Goal: Communication & Community: Share content

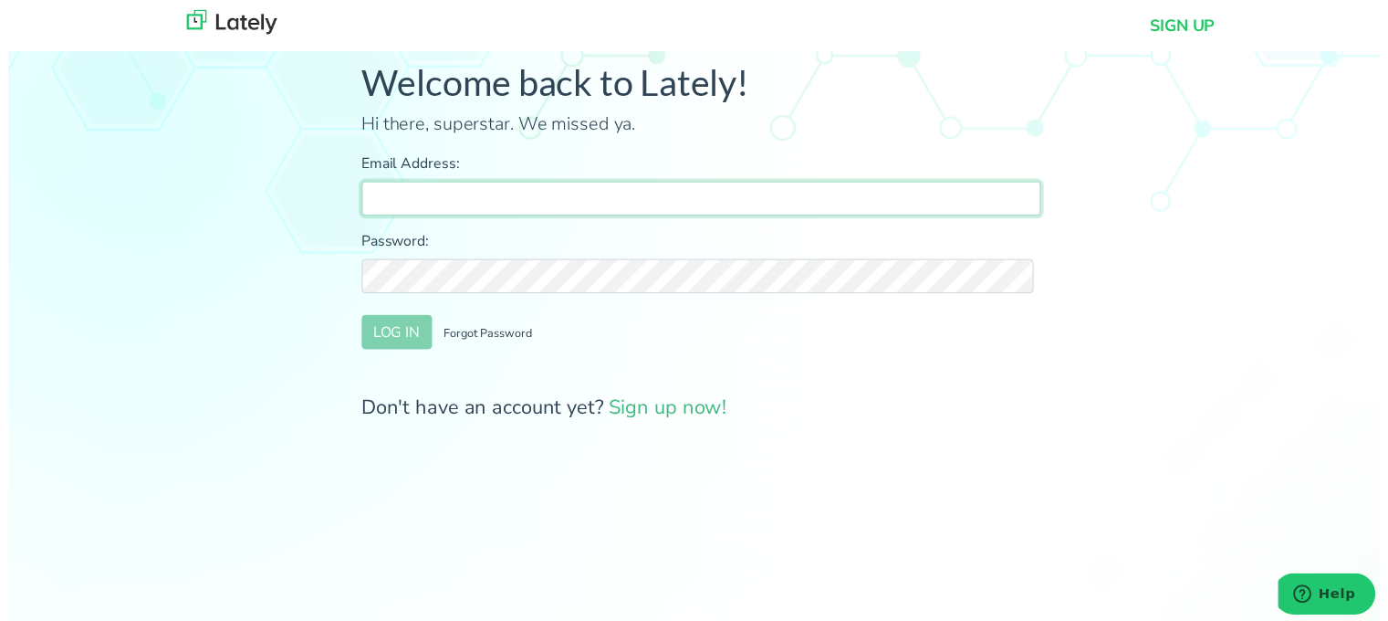
type input "[PERSON_NAME][EMAIL_ADDRESS][DOMAIN_NAME]"
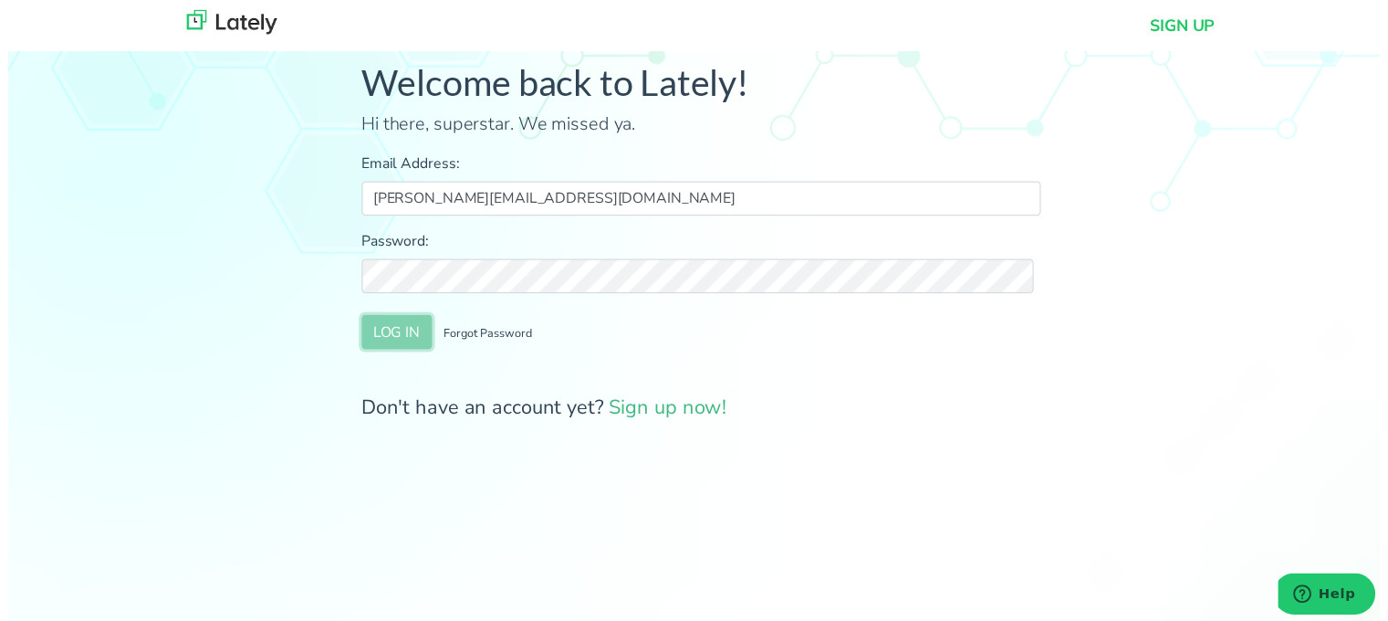
click at [391, 320] on button "LOG IN" at bounding box center [393, 336] width 71 height 35
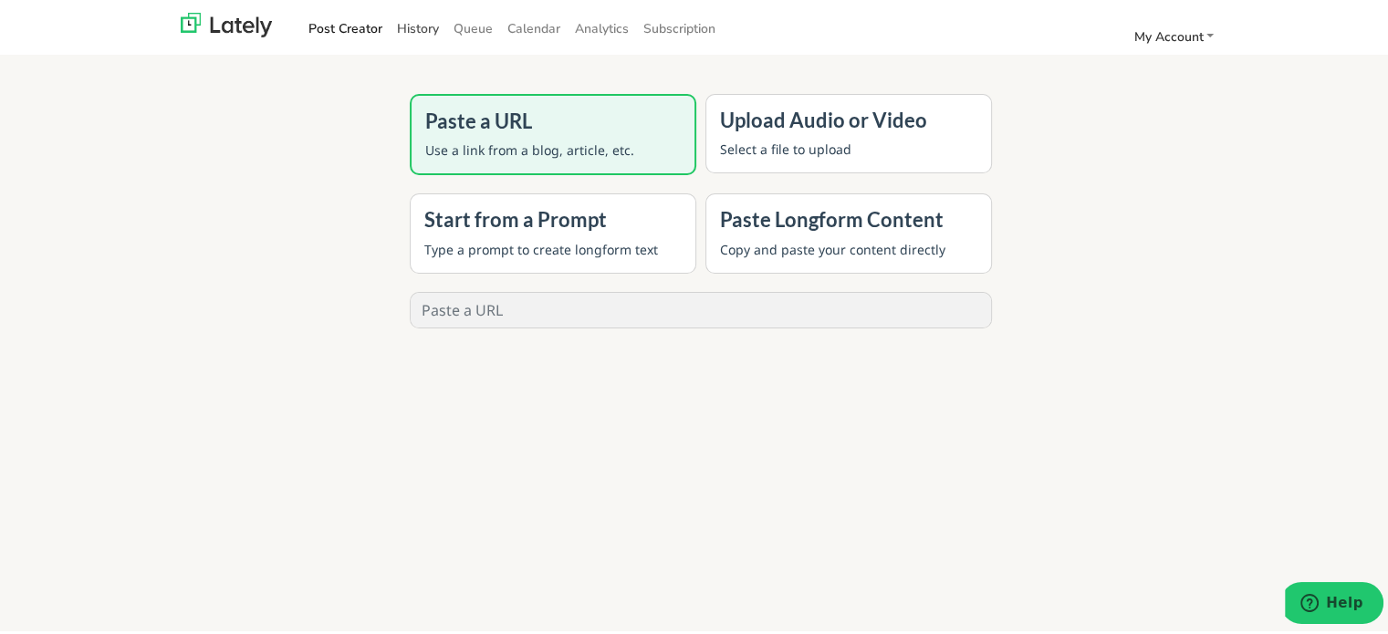
click at [413, 28] on link "History" at bounding box center [418, 26] width 57 height 30
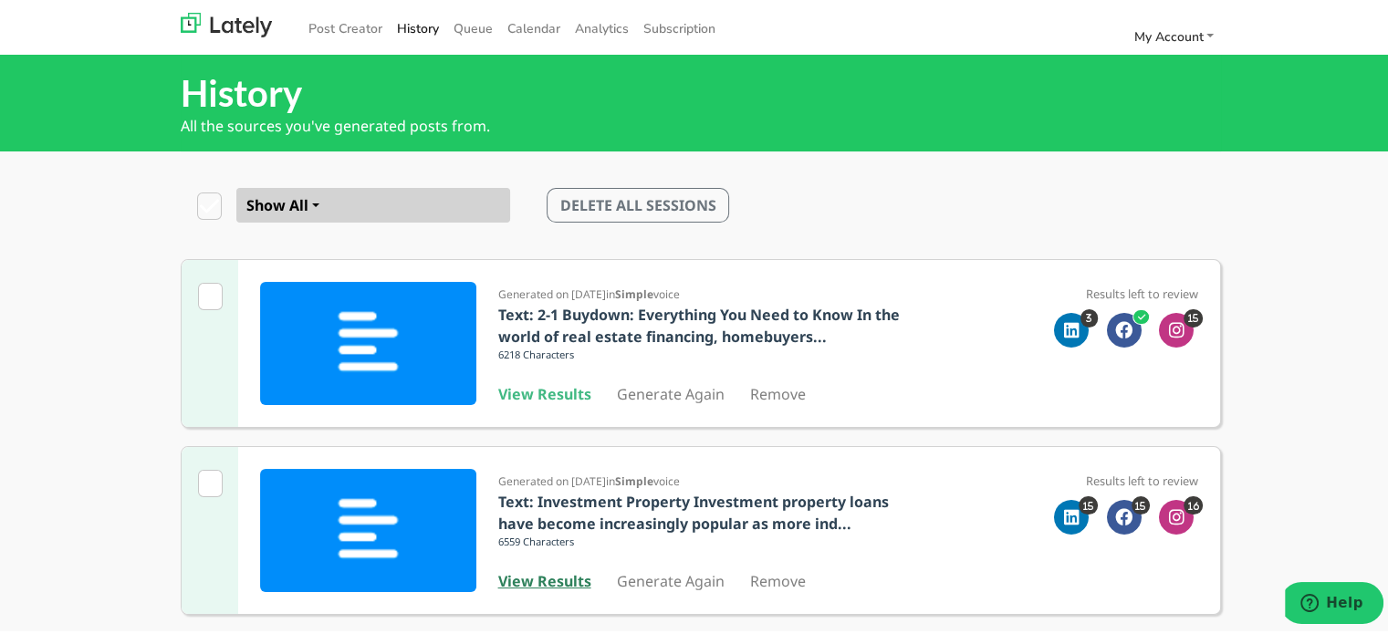
click at [548, 587] on b "View Results" at bounding box center [544, 579] width 93 height 20
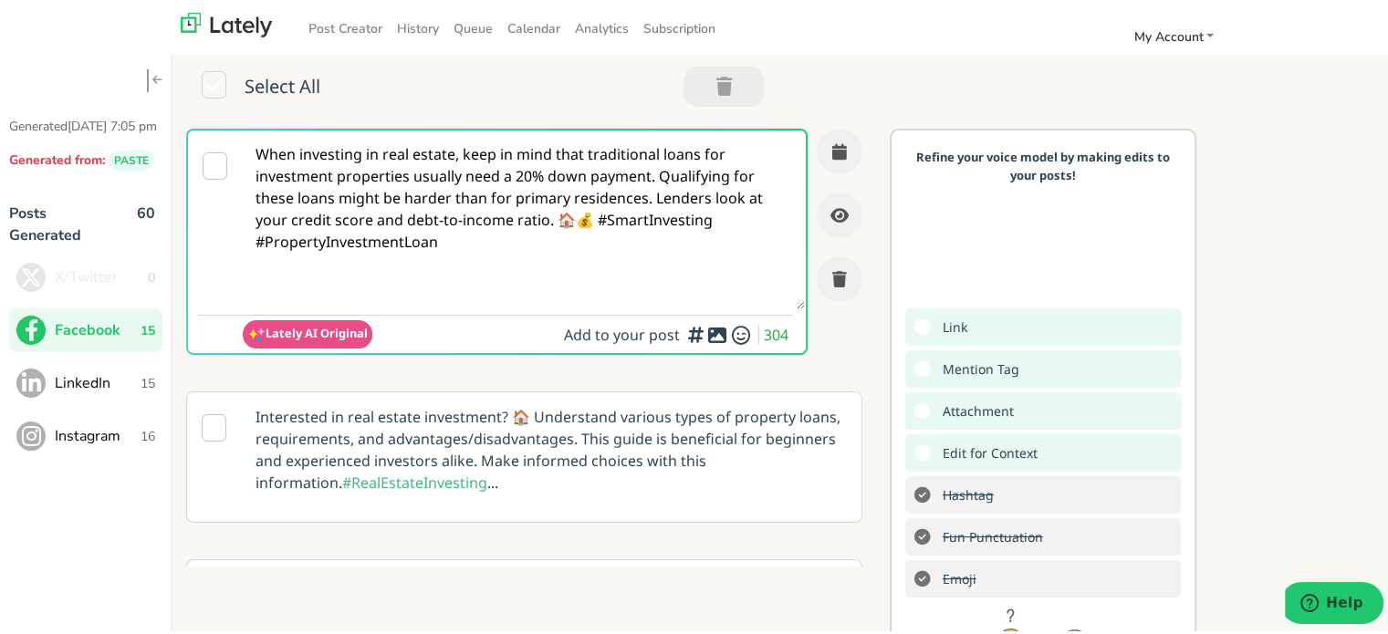
click at [435, 178] on textarea "When investing in real estate, keep in mind that traditional loans for investme…" at bounding box center [524, 217] width 562 height 179
paste textarea "Self-employed in [US_STATE]? Clear Rate Mortgage offers flexible loan options a…"
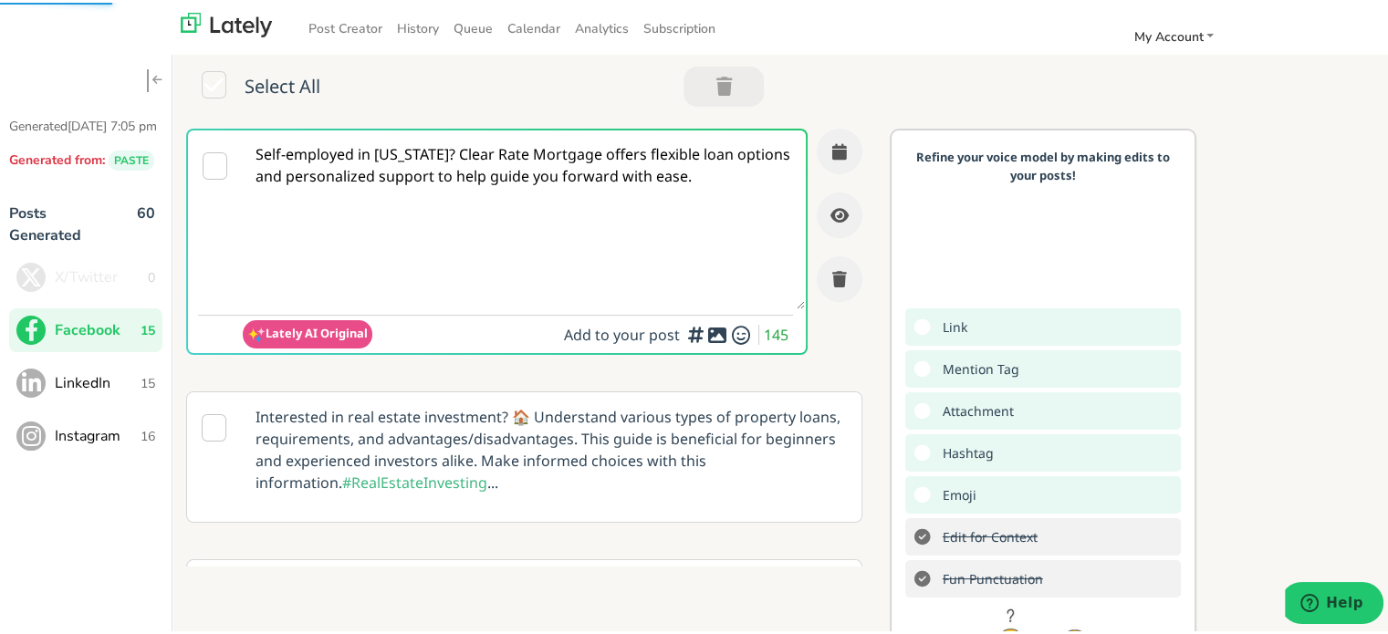
click at [482, 156] on textarea "Self-employed in [US_STATE]? Clear Rate Mortgage offers flexible loan options a…" at bounding box center [524, 217] width 562 height 179
click at [440, 168] on textarea "Self-employed in [US_STATE]? Clear Rate Mortgage offers flexible loan options a…" at bounding box center [524, 217] width 562 height 179
paste textarea "[US_STATE] and curious about loans without traditional income proof? Clear Rate…"
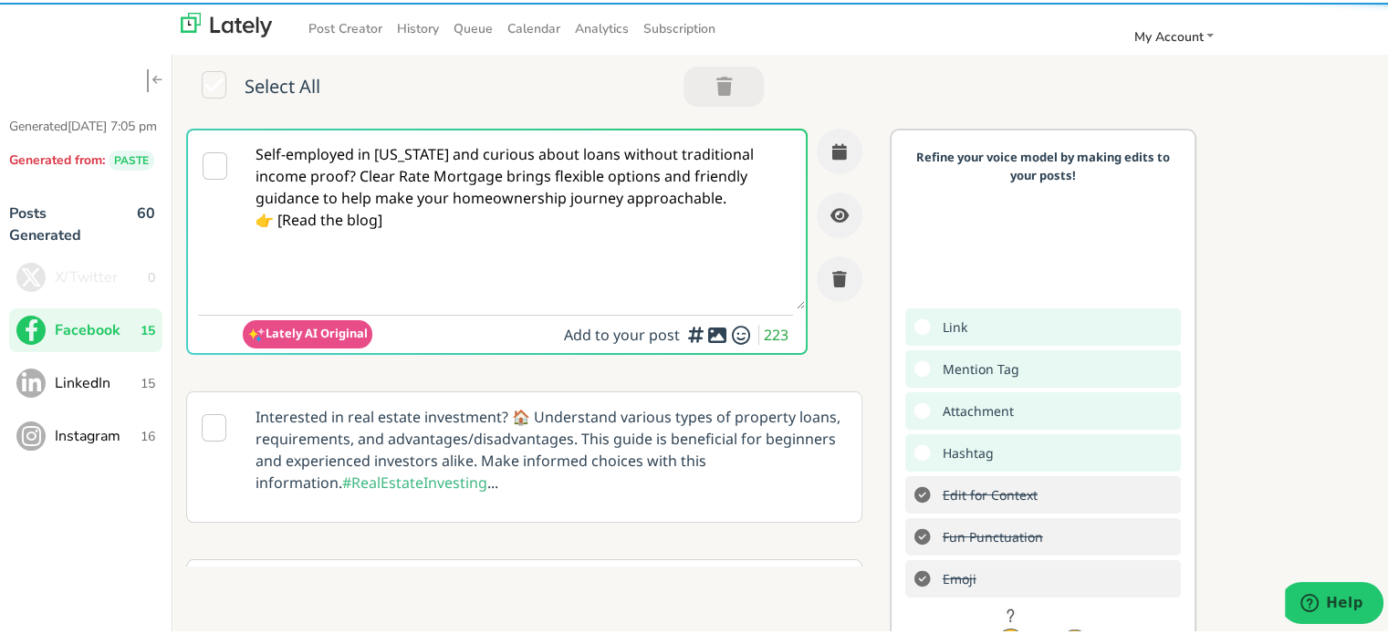
click at [358, 174] on textarea "Self-employed in [US_STATE] and curious about loans without traditional income …" at bounding box center [524, 217] width 562 height 179
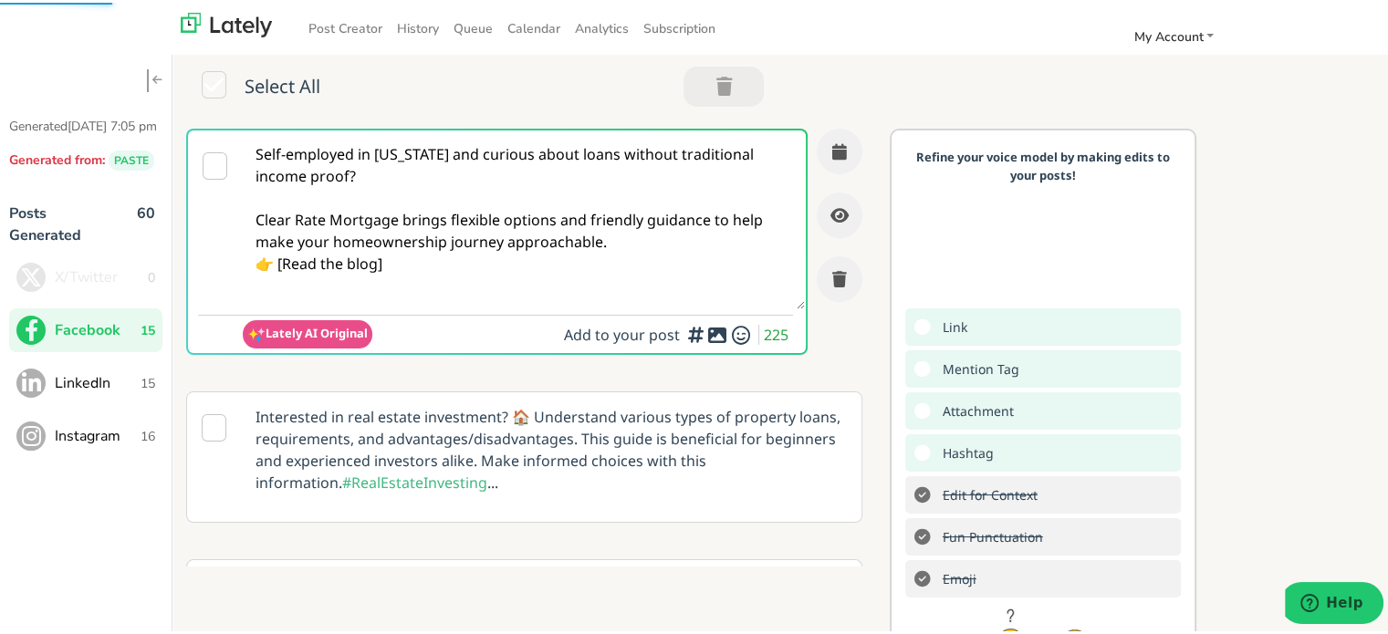
click at [629, 244] on textarea "Self-employed in [US_STATE] and curious about loans without traditional income …" at bounding box center [524, 217] width 562 height 179
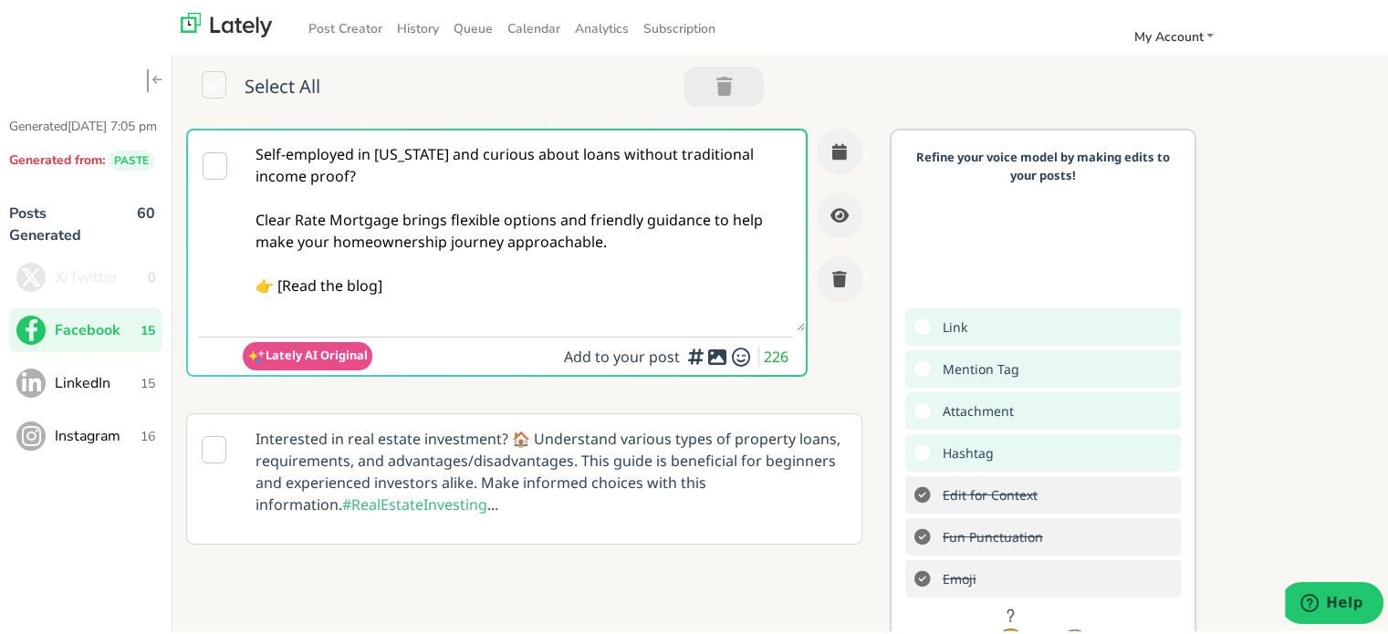
click at [445, 279] on textarea "Self-employed in [US_STATE] and curious about loans without traditional income …" at bounding box center [524, 228] width 562 height 201
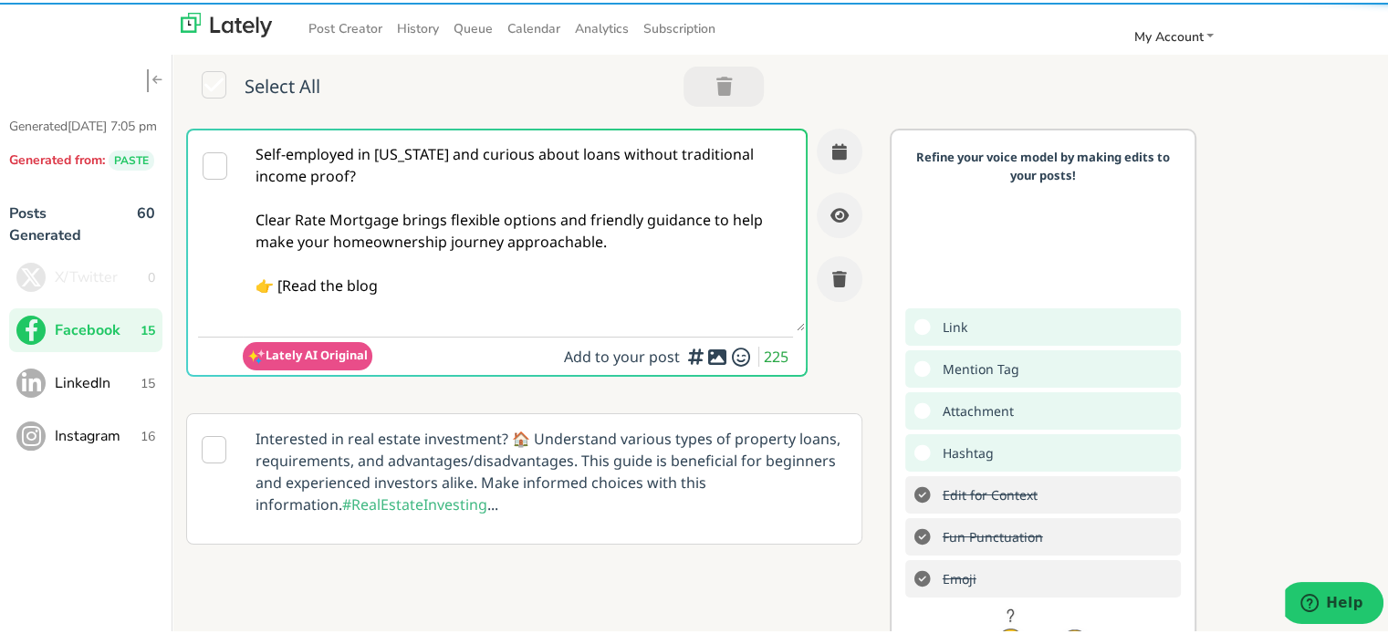
click at [286, 284] on textarea "Self-employed in [US_STATE] and curious about loans without traditional income …" at bounding box center [524, 228] width 562 height 201
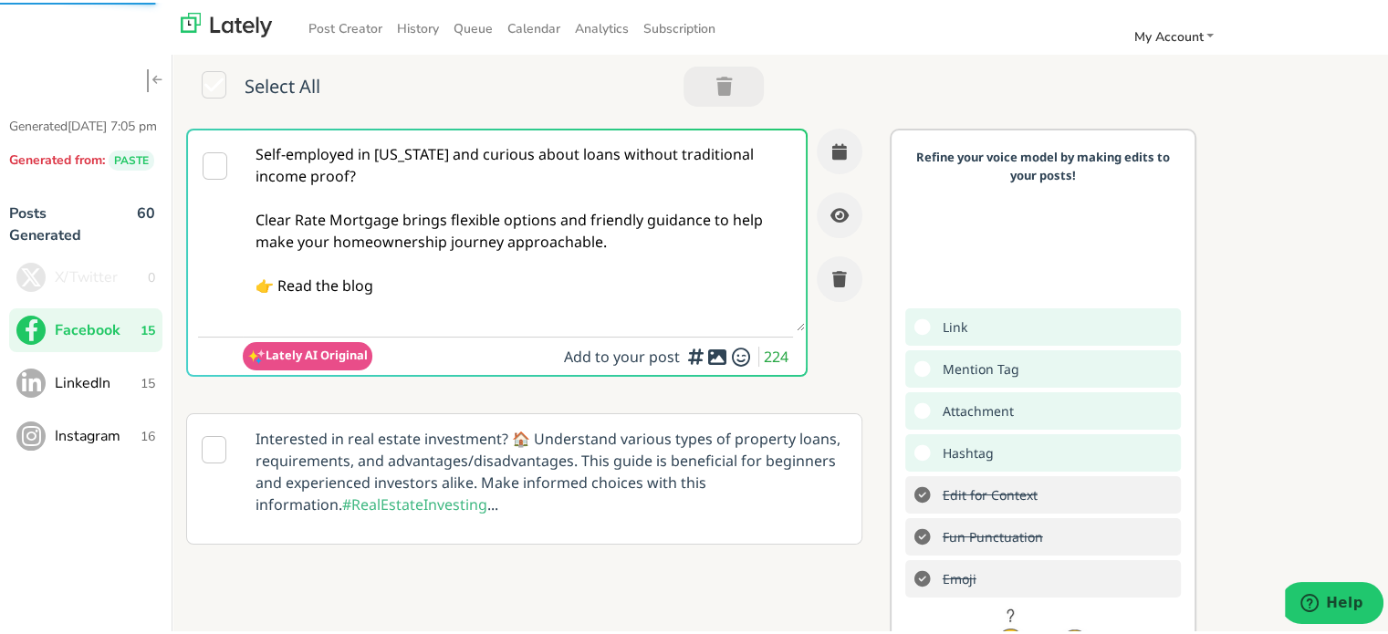
drag, startPoint x: 405, startPoint y: 286, endPoint x: 412, endPoint y: 262, distance: 24.6
click at [406, 286] on textarea "Self-employed in [US_STATE] and curious about loans without traditional income …" at bounding box center [524, 228] width 562 height 201
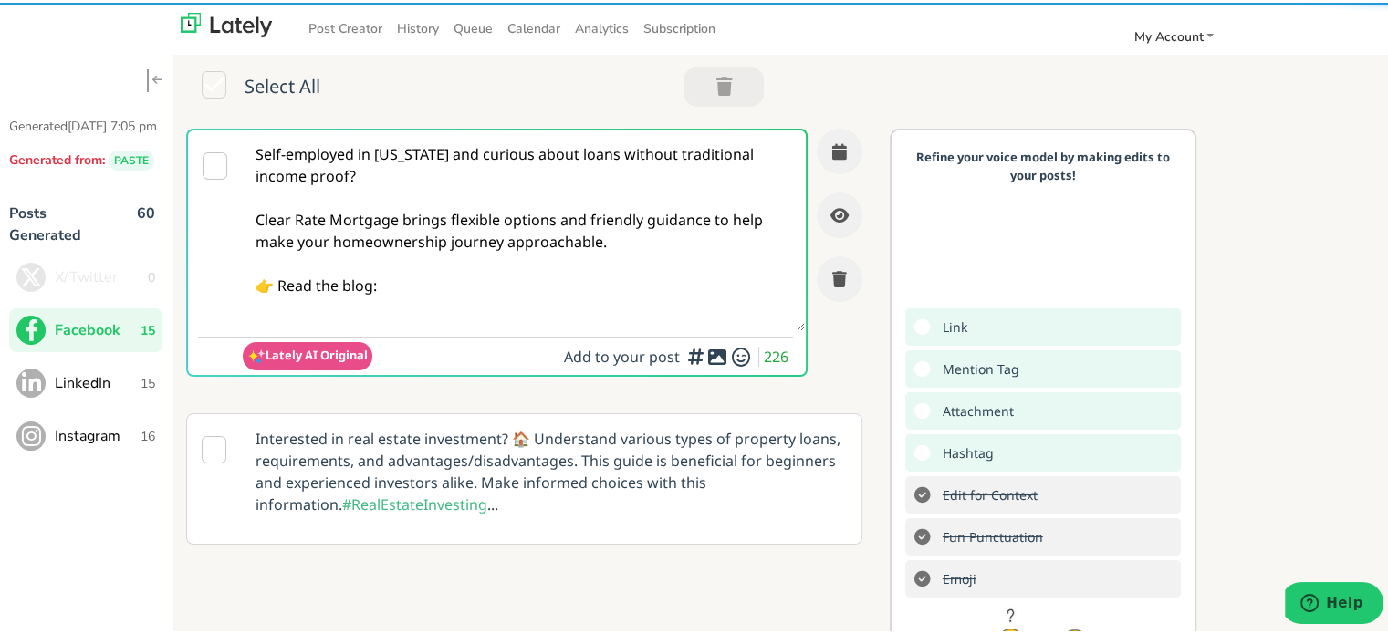
click at [485, 195] on textarea "Self-employed in [US_STATE] and curious about loans without traditional income …" at bounding box center [524, 228] width 562 height 201
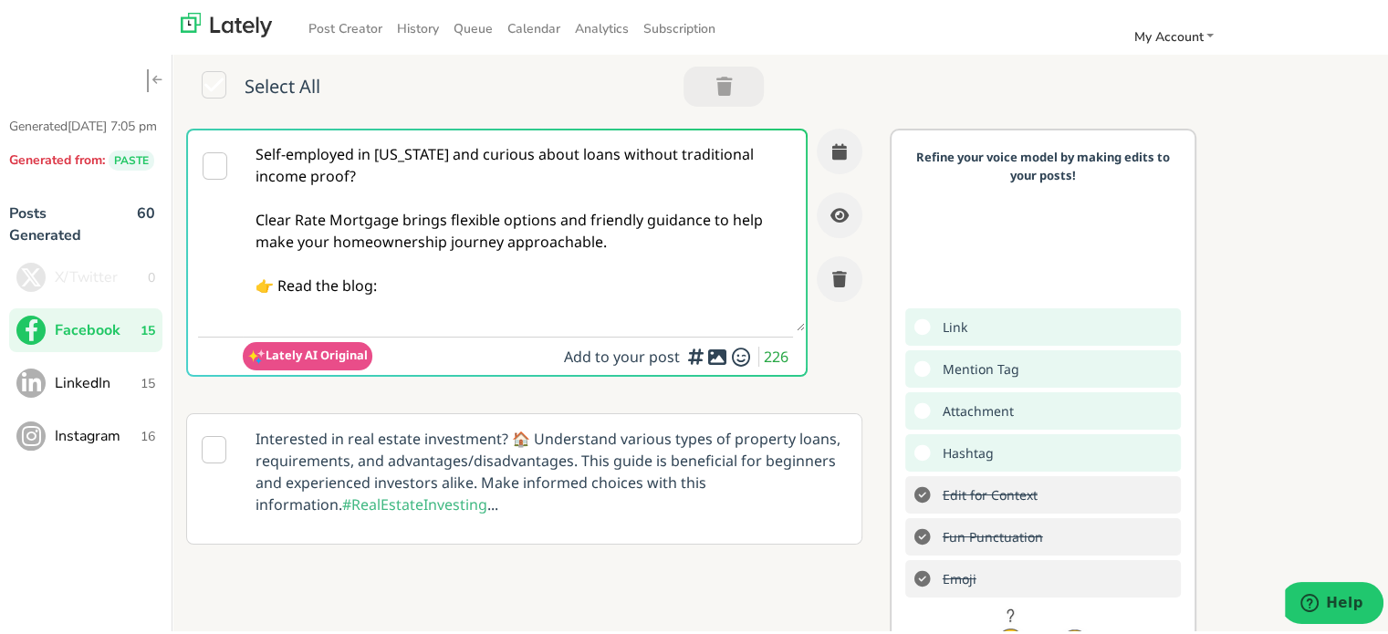
click at [460, 294] on textarea "Self-employed in [US_STATE] and curious about loans without traditional income …" at bounding box center [524, 228] width 562 height 201
click at [424, 282] on textarea "Self-employed in [US_STATE] and curious about loans without traditional income …" at bounding box center [524, 228] width 562 height 201
paste textarea "[URL][DOMAIN_NAME][US_STATE]"
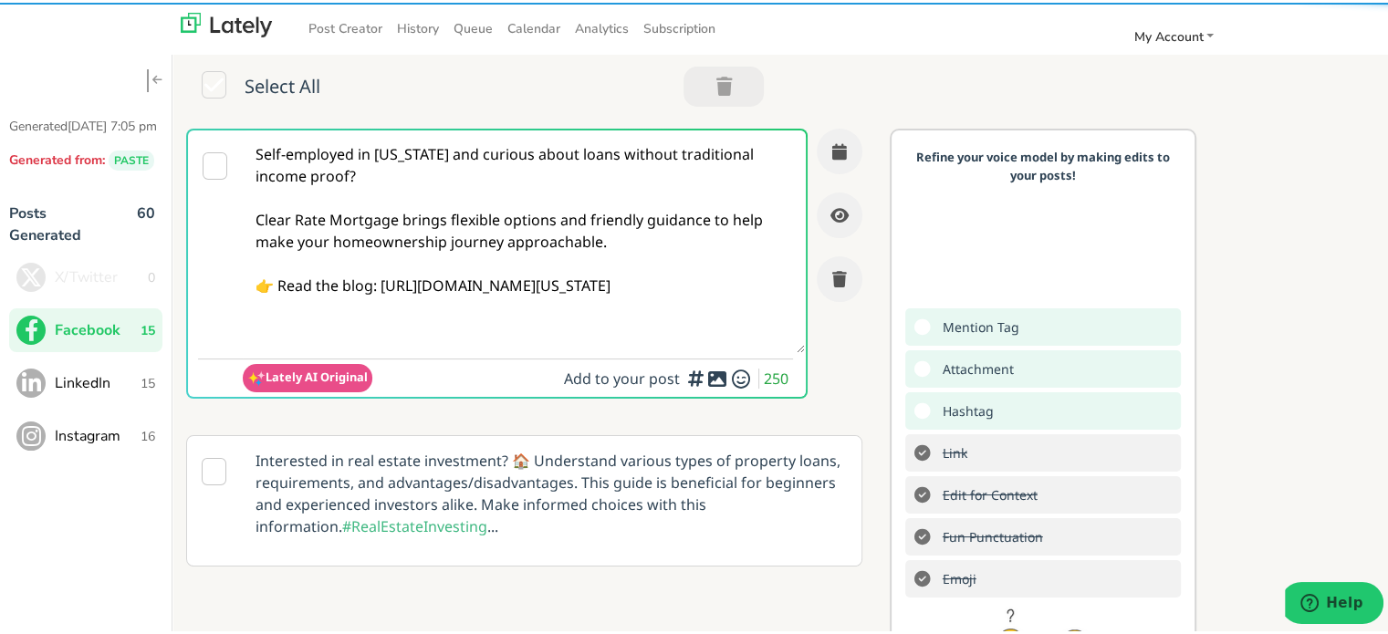
type textarea "Self-employed in [US_STATE] and curious about loans without traditional income …"
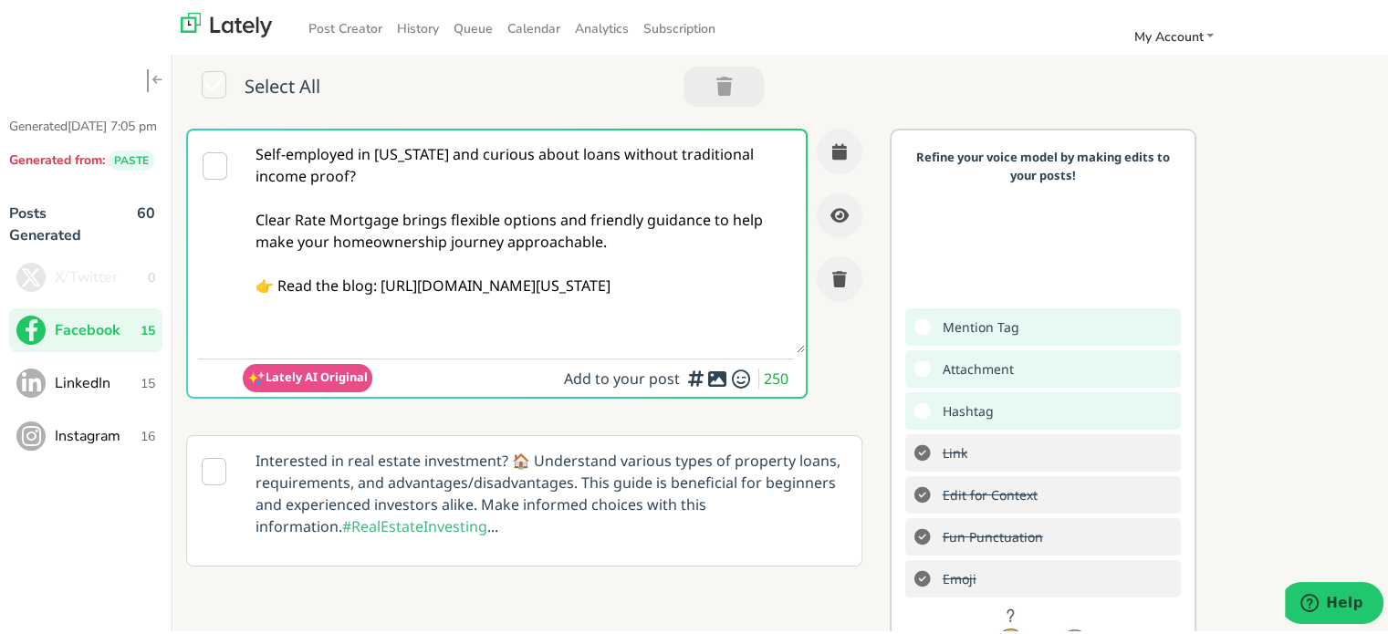
click at [622, 273] on textarea "Self-employed in [US_STATE] and curious about loans without traditional income …" at bounding box center [524, 239] width 562 height 223
drag, startPoint x: 517, startPoint y: 309, endPoint x: 651, endPoint y: 270, distance: 139.8
click at [517, 309] on textarea "Self-employed in [US_STATE] and curious about loans without traditional income …" at bounding box center [524, 239] width 562 height 223
click at [830, 141] on button "button" at bounding box center [840, 149] width 46 height 46
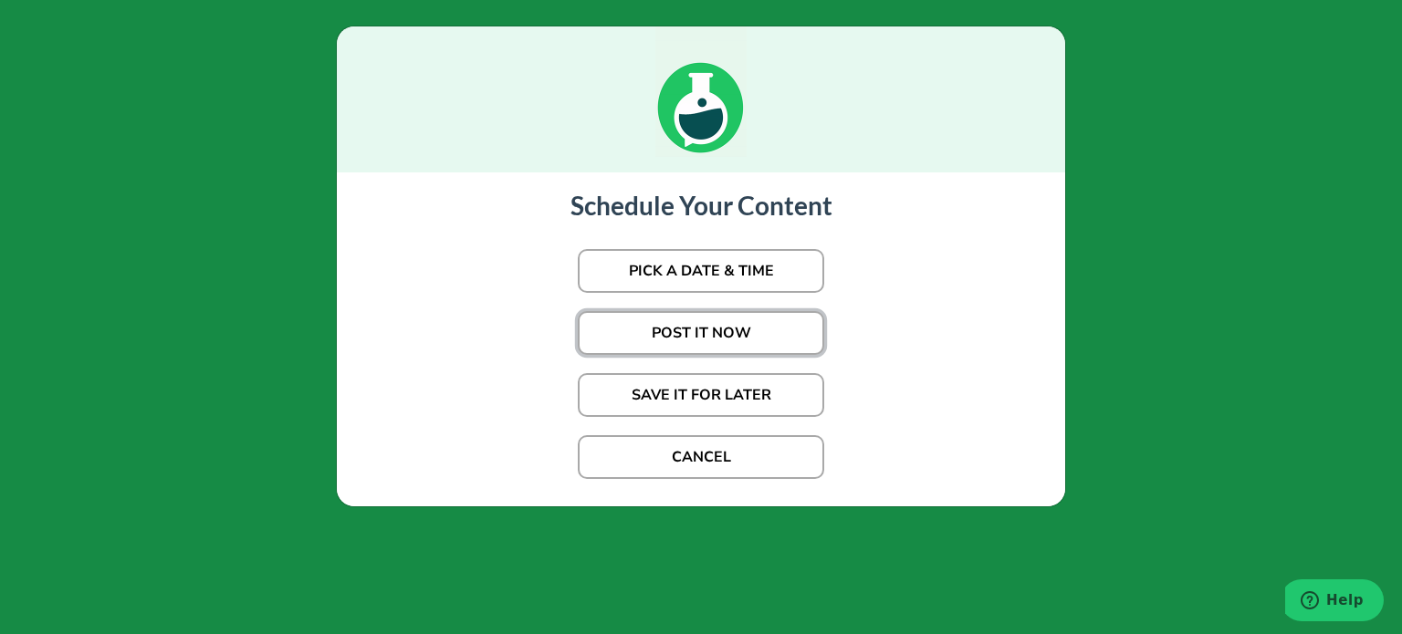
click at [712, 330] on button "POST IT NOW" at bounding box center [701, 333] width 246 height 44
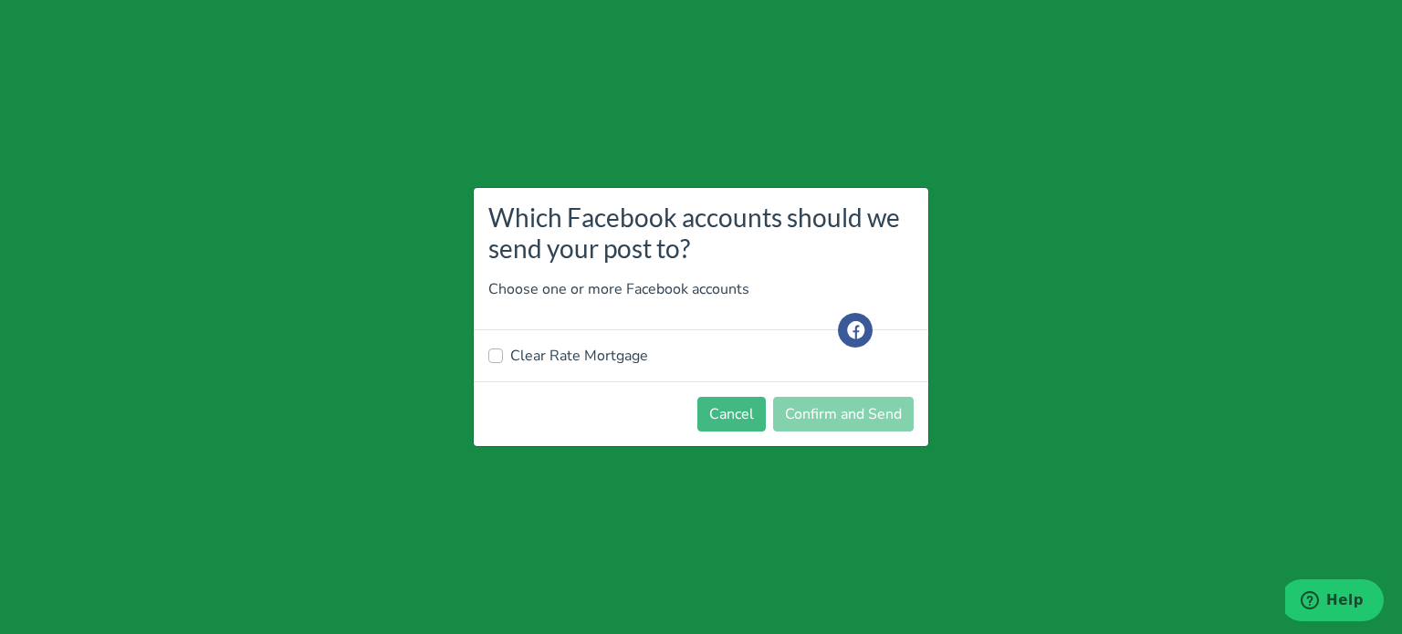
click at [550, 342] on div "Clear Rate Mortgage" at bounding box center [701, 355] width 455 height 51
click at [546, 361] on label "Clear Rate Mortgage" at bounding box center [579, 356] width 138 height 22
click at [503, 361] on input "Clear Rate Mortgage" at bounding box center [495, 354] width 15 height 18
checkbox input "true"
click at [794, 410] on button "Confirm and Send" at bounding box center [843, 414] width 141 height 35
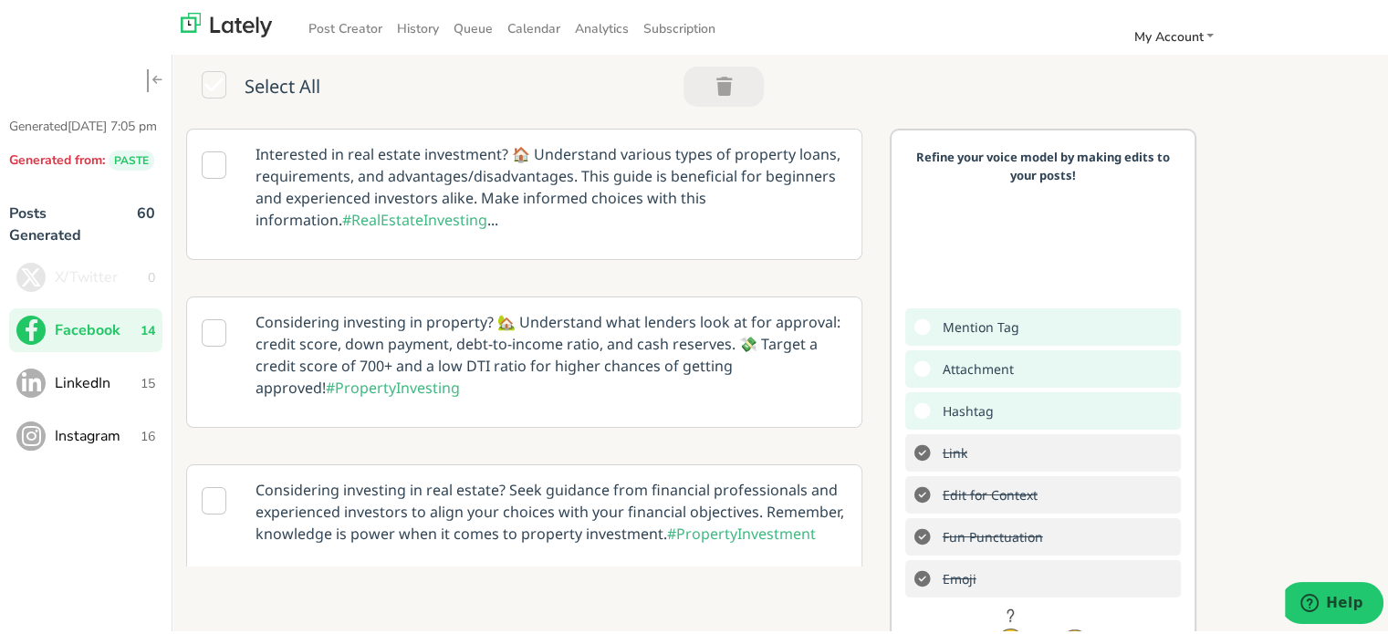
click at [126, 392] on span "LinkedIn" at bounding box center [98, 381] width 86 height 22
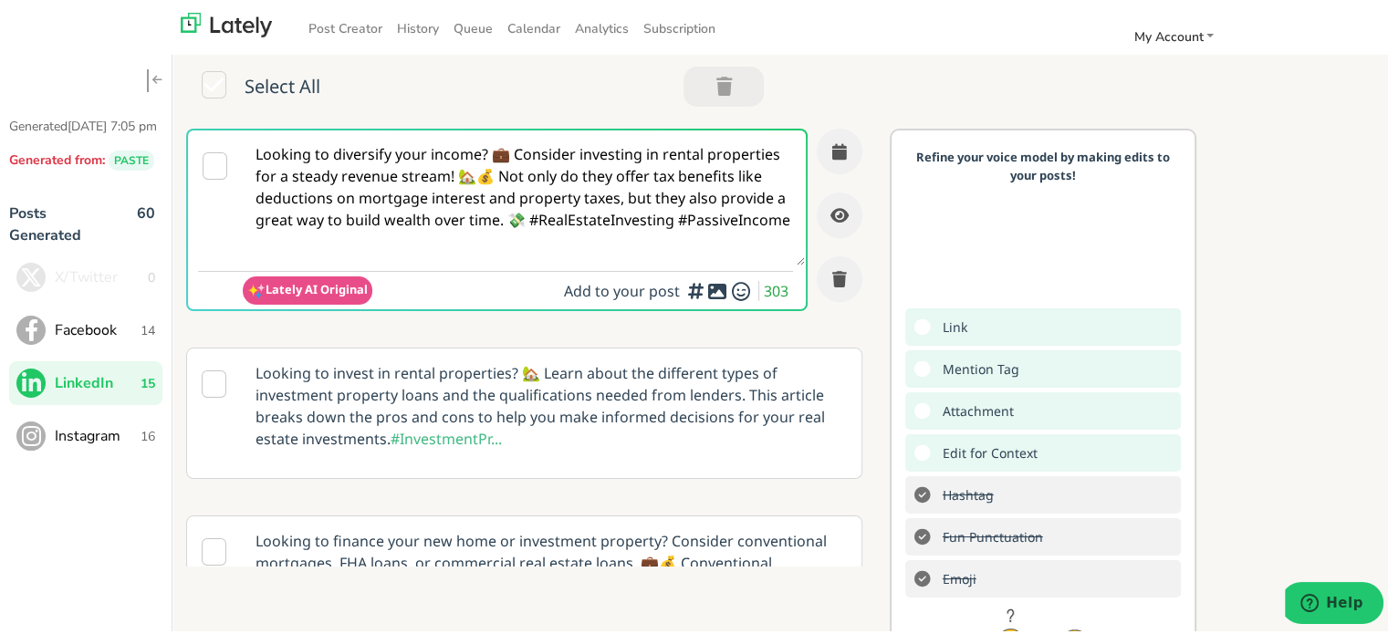
click at [438, 134] on textarea "Looking to diversify your income? 💼 Consider investing in rental properties for…" at bounding box center [524, 195] width 562 height 135
click at [438, 135] on textarea "Looking to diversify your income? 💼 Consider investing in rental properties for…" at bounding box center [524, 195] width 562 height 135
paste textarea "Self-employed in [US_STATE]? Clear Rate Mortgage offers adaptable loan solution…"
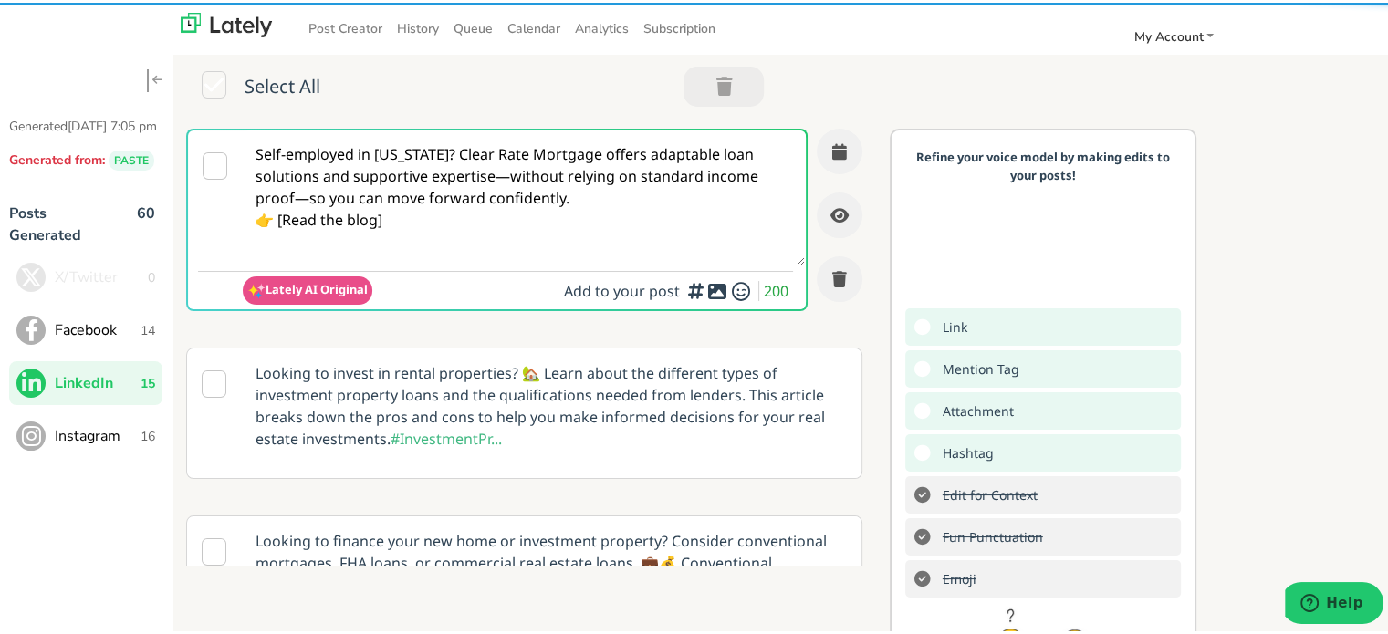
click at [507, 174] on textarea "Self-employed in [US_STATE]? Clear Rate Mortgage offers adaptable loan solution…" at bounding box center [524, 195] width 562 height 135
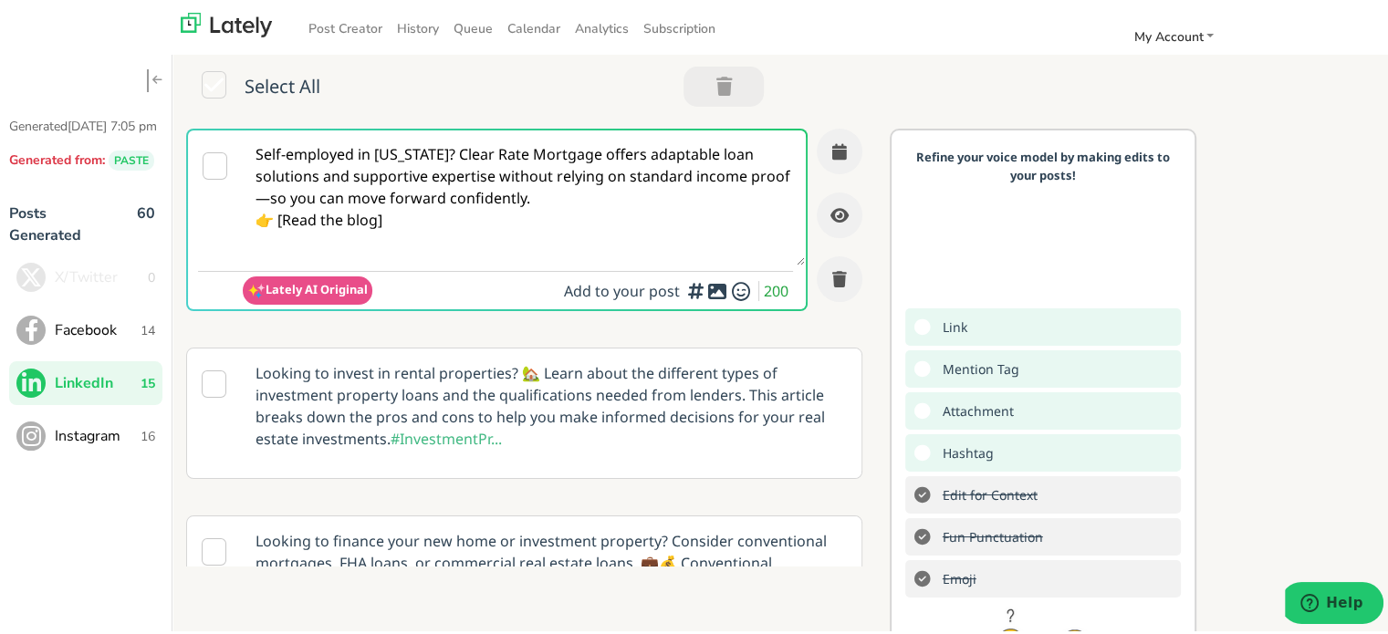
click at [445, 155] on textarea "Self-employed in [US_STATE]? Clear Rate Mortgage offers adaptable loan solution…" at bounding box center [524, 195] width 562 height 135
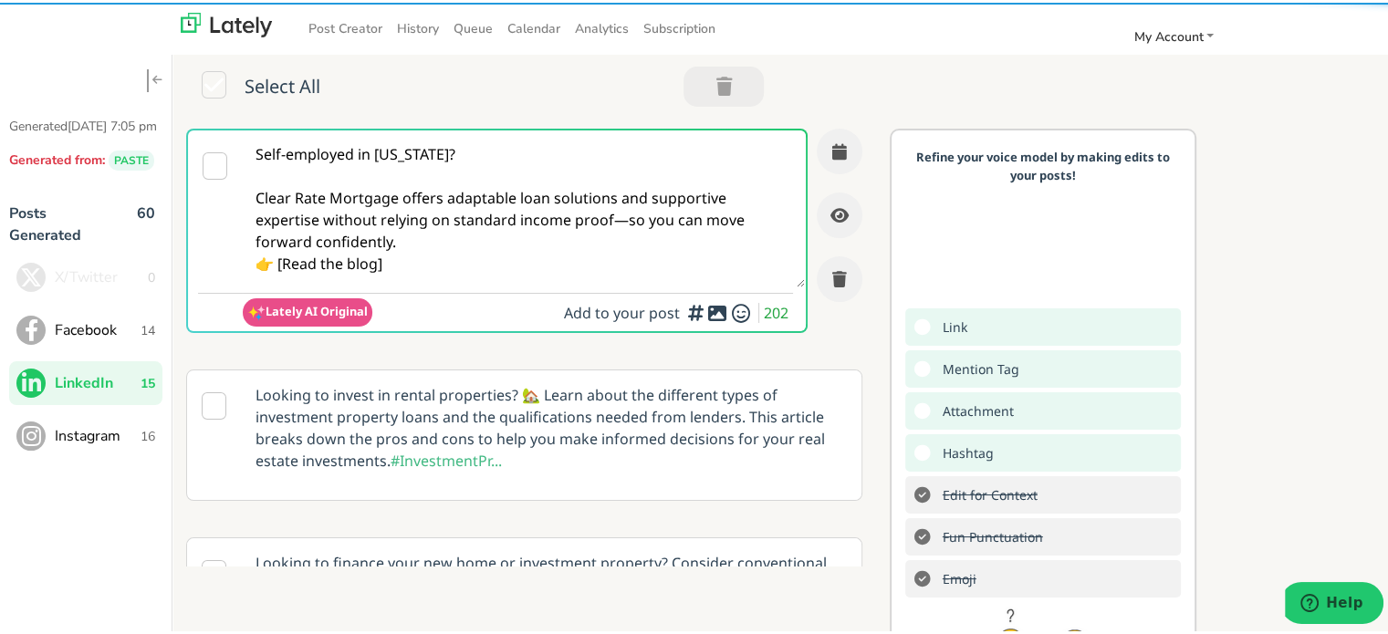
click at [618, 222] on textarea "Self-employed in [US_STATE]? Clear Rate Mortgage offers adaptable loan solution…" at bounding box center [524, 206] width 562 height 157
click at [639, 242] on textarea "Self-employed in [US_STATE]? Clear Rate Mortgage offers adaptable loan solution…" at bounding box center [524, 206] width 562 height 157
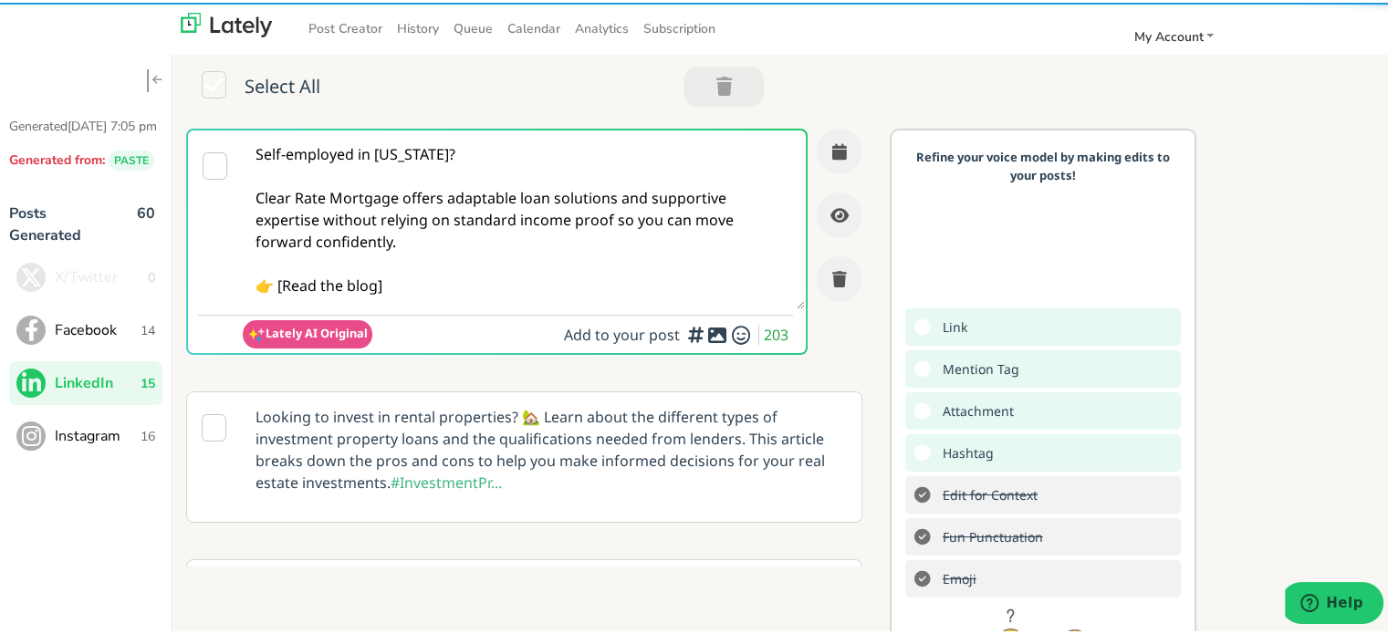
click at [283, 282] on textarea "Self-employed in [US_STATE]? Clear Rate Mortgage offers adaptable loan solution…" at bounding box center [524, 217] width 562 height 179
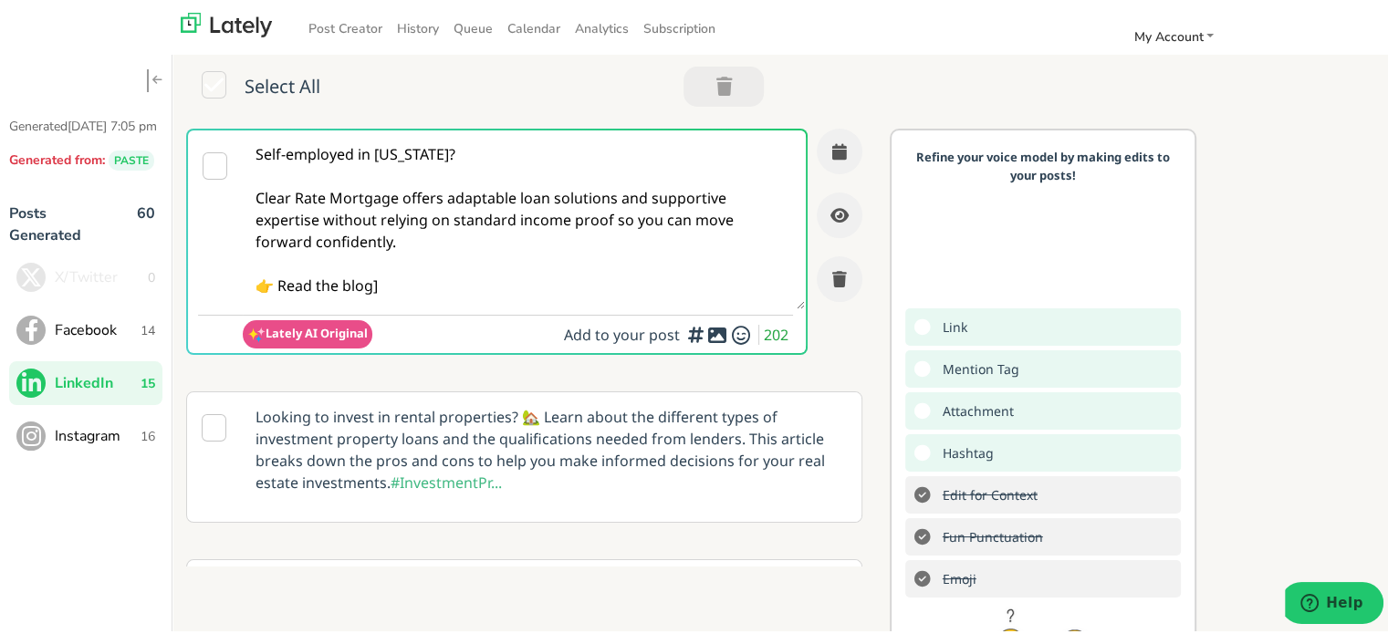
click at [424, 297] on textarea "Self-employed in [US_STATE]? Clear Rate Mortgage offers adaptable loan solution…" at bounding box center [524, 217] width 562 height 179
paste textarea "[URL][DOMAIN_NAME][US_STATE]"
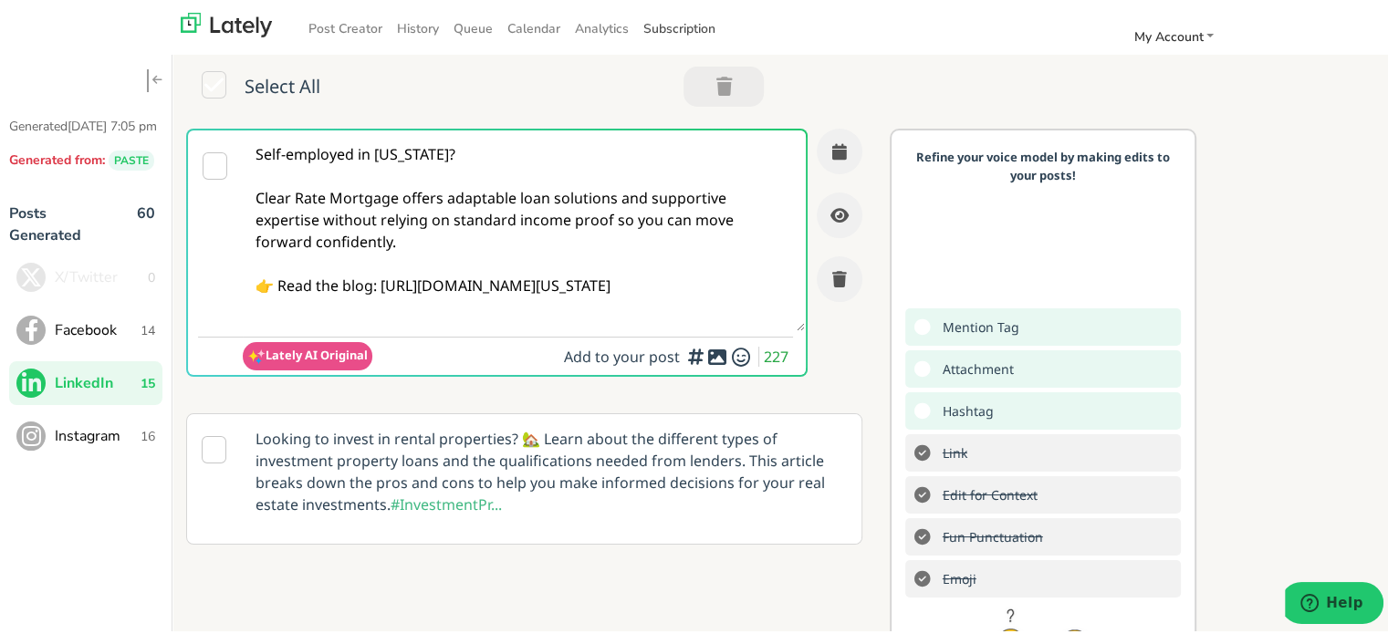
type textarea "Self-employed in [US_STATE]? Clear Rate Mortgage offers adaptable loan solution…"
click at [629, 249] on textarea "Self-employed in [US_STATE]? Clear Rate Mortgage offers adaptable loan solution…" at bounding box center [524, 228] width 562 height 201
click at [817, 165] on button "button" at bounding box center [840, 149] width 46 height 46
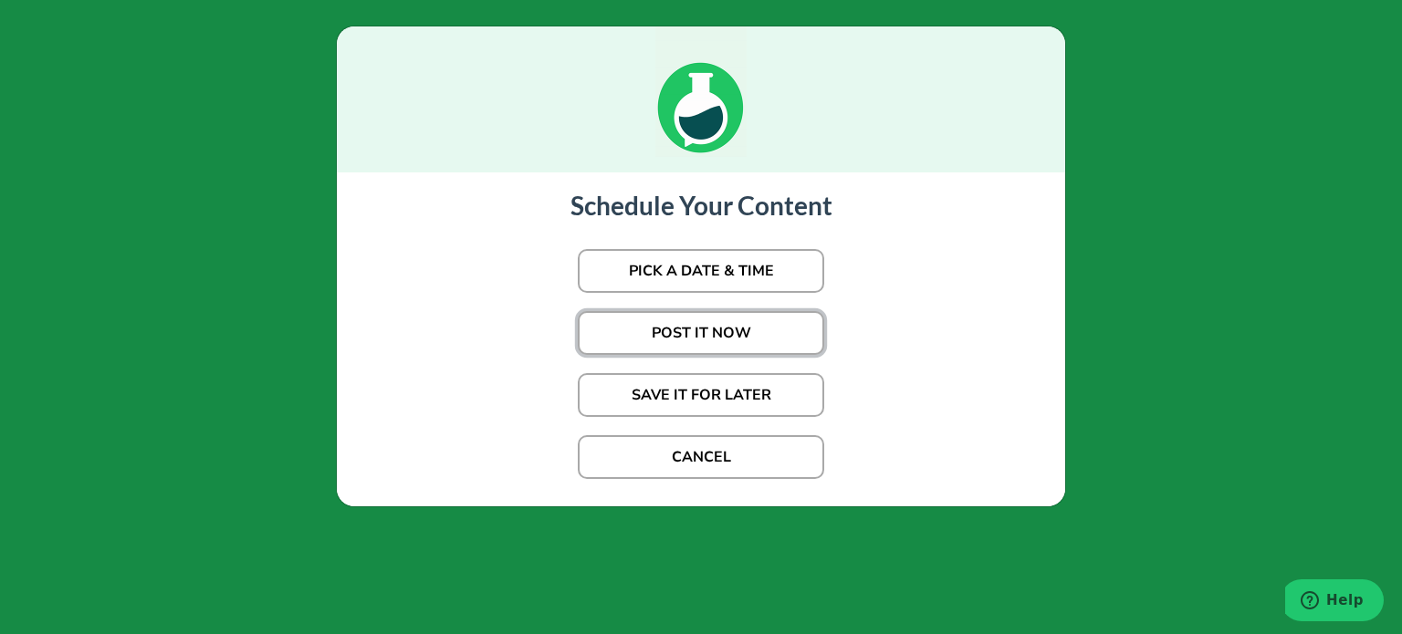
click at [686, 330] on button "POST IT NOW" at bounding box center [701, 333] width 246 height 44
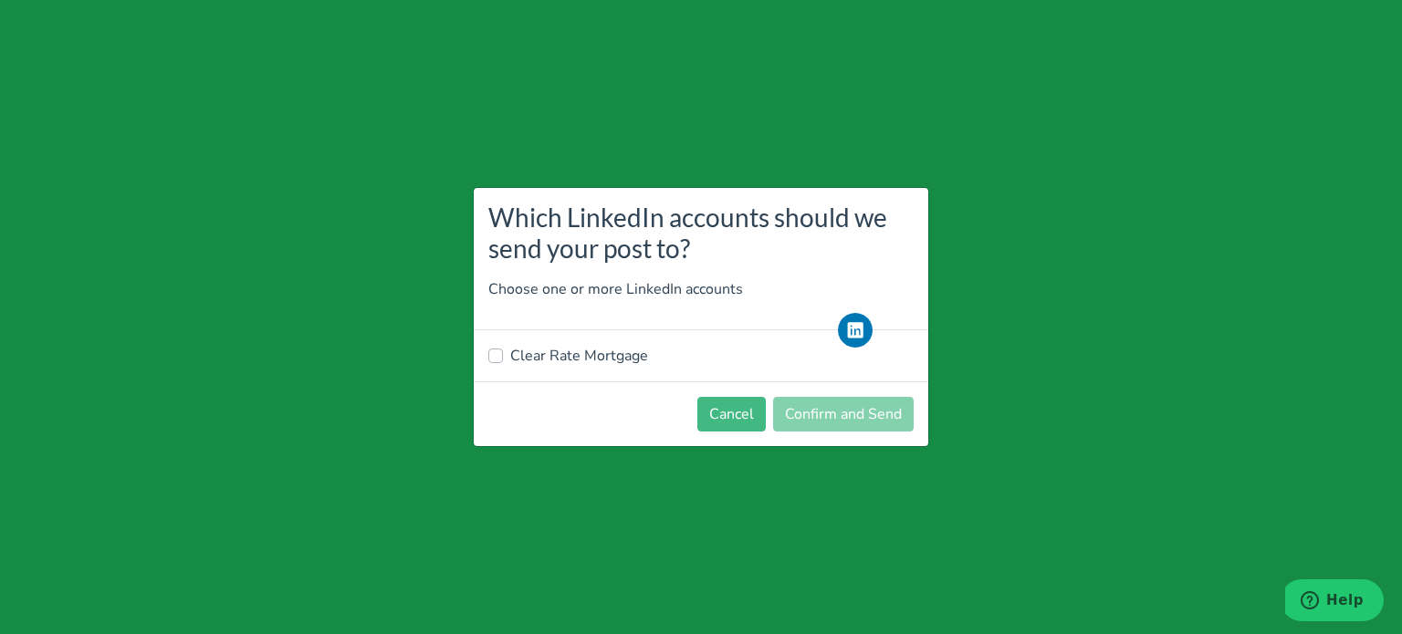
click at [554, 365] on label "Clear Rate Mortgage" at bounding box center [579, 356] width 138 height 22
click at [503, 363] on input "Clear Rate Mortgage" at bounding box center [495, 354] width 15 height 18
checkbox input "true"
click at [825, 420] on button "Confirm and Send" at bounding box center [843, 414] width 141 height 35
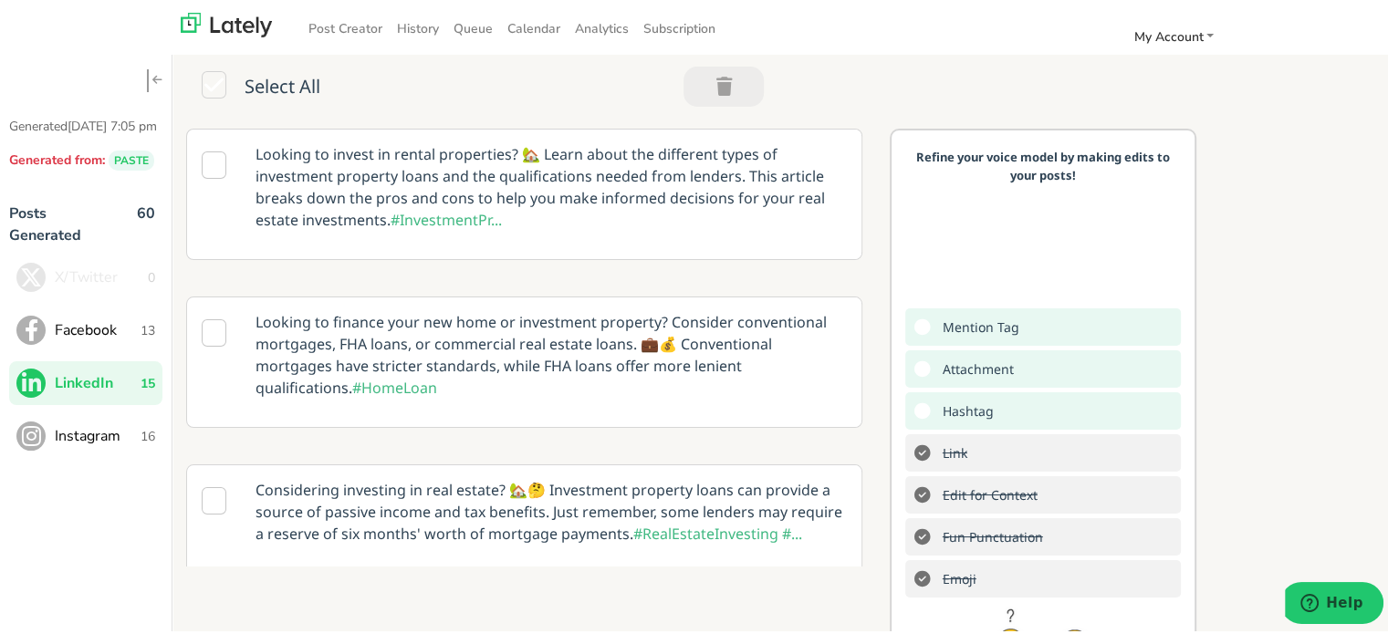
click at [438, 165] on p "Looking to invest in rental properties? 🏡 Learn about the different types of in…" at bounding box center [551, 184] width 619 height 115
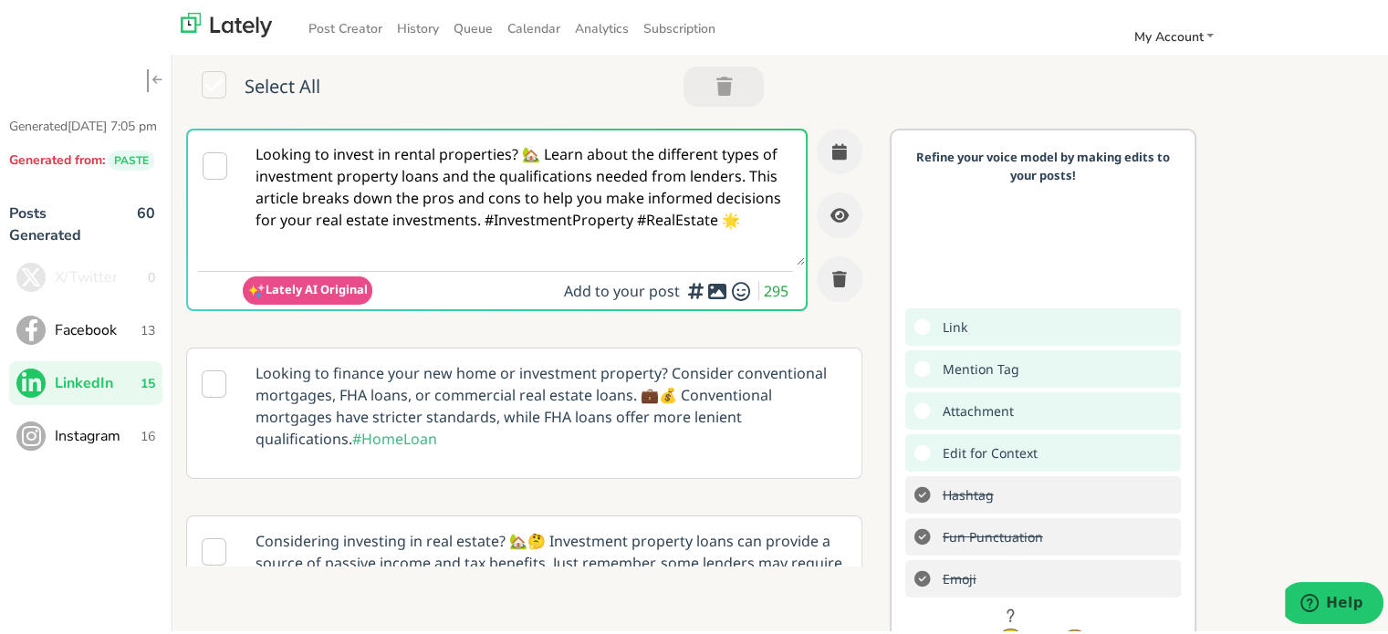
click at [114, 339] on span "Facebook" at bounding box center [98, 328] width 86 height 22
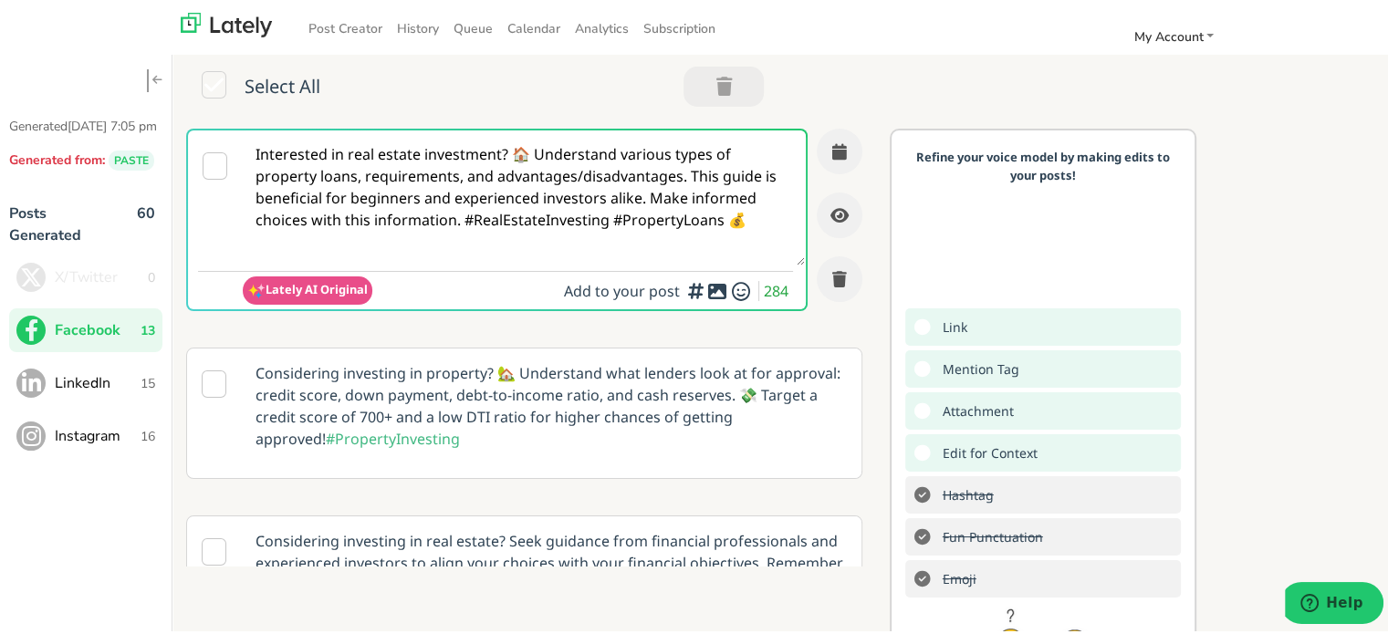
click at [615, 133] on textarea "Interested in real estate investment? 🏠 Understand various types of property lo…" at bounding box center [524, 195] width 562 height 135
click at [613, 134] on textarea "Interested in real estate investment? 🏠 Understand various types of property lo…" at bounding box center [524, 195] width 562 height 135
paste textarea "Curious about how no-income-proof loans work for [DEMOGRAPHIC_DATA] borrowers i…"
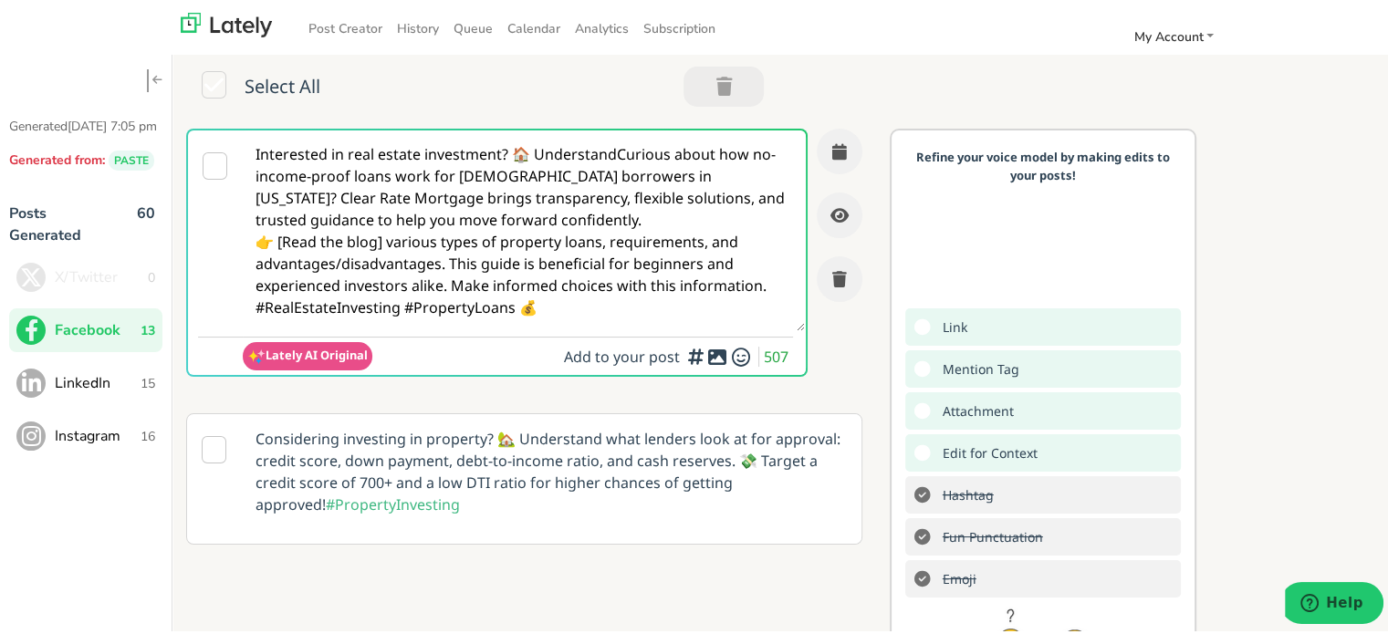
click at [598, 162] on textarea "Interested in real estate investment? 🏠 UnderstandCurious about how no-income-p…" at bounding box center [524, 228] width 562 height 201
paste textarea "Curious about how no-income-proof loans work for [DEMOGRAPHIC_DATA] borrowers i…"
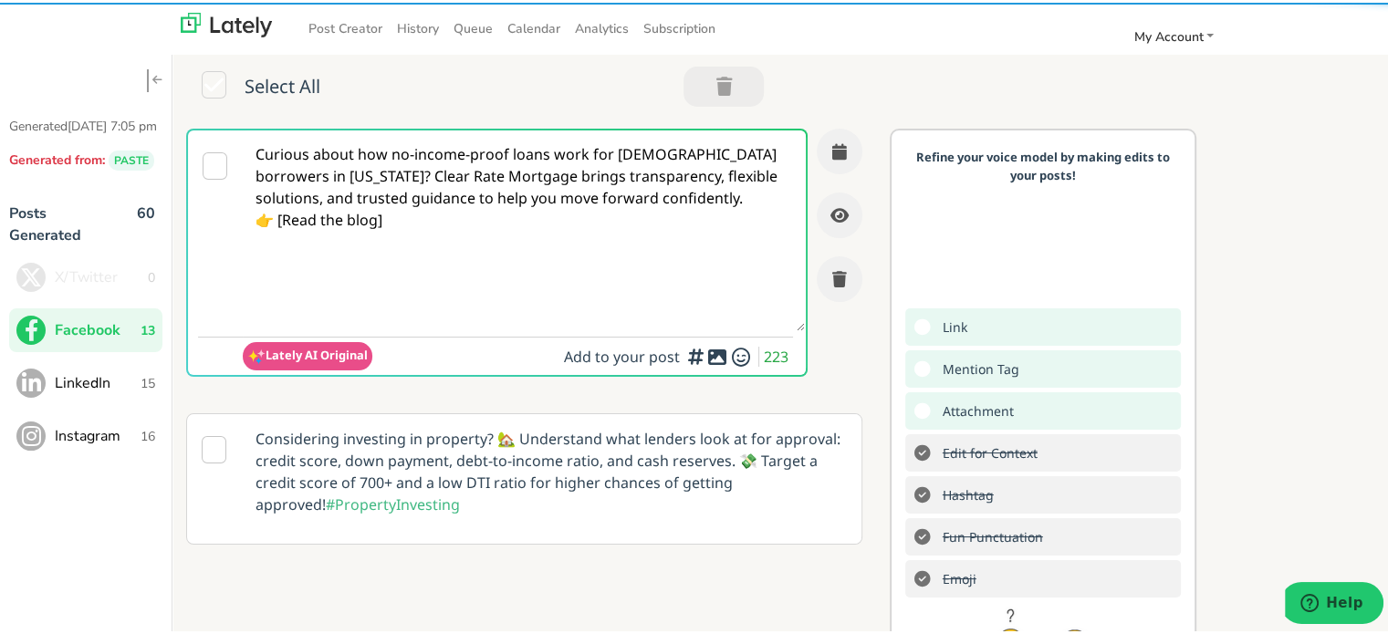
click at [527, 198] on textarea "Curious about how no-income-proof loans work for [DEMOGRAPHIC_DATA] borrowers i…" at bounding box center [524, 228] width 562 height 201
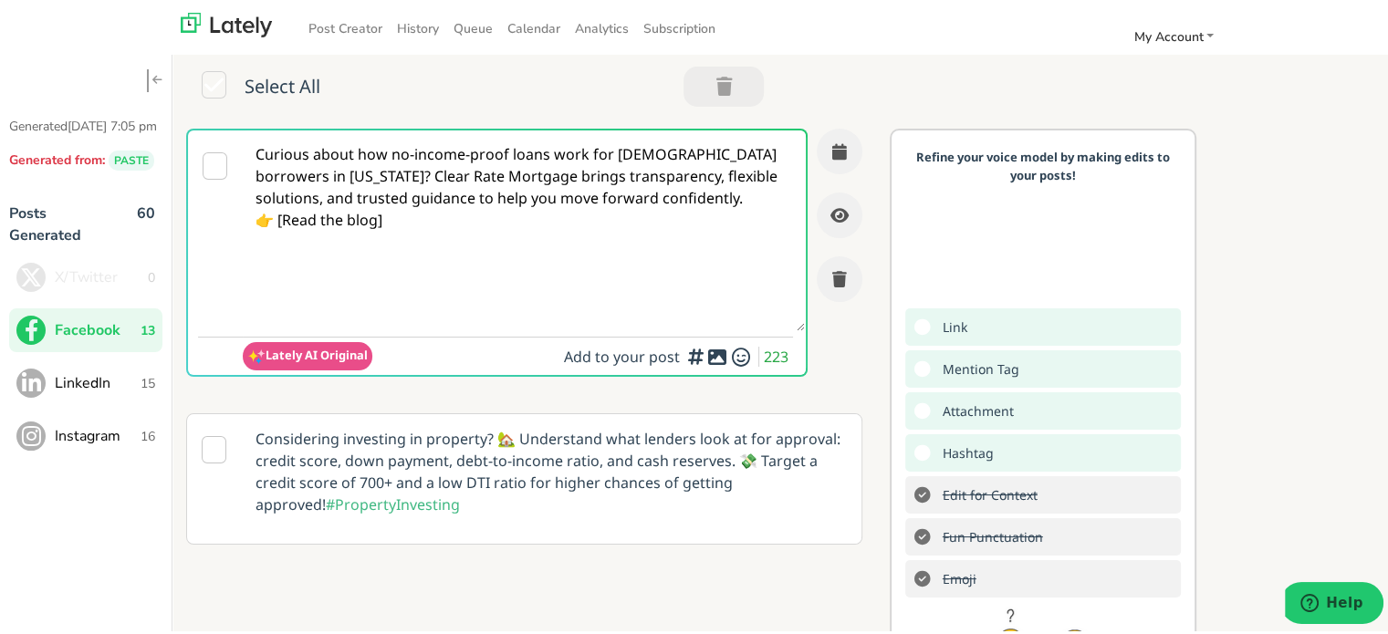
click at [413, 172] on textarea "Curious about how no-income-proof loans work for [DEMOGRAPHIC_DATA] borrowers i…" at bounding box center [524, 228] width 562 height 201
click at [409, 171] on textarea "Curious about how no-income-proof loans work for [DEMOGRAPHIC_DATA] borrowers i…" at bounding box center [524, 228] width 562 height 201
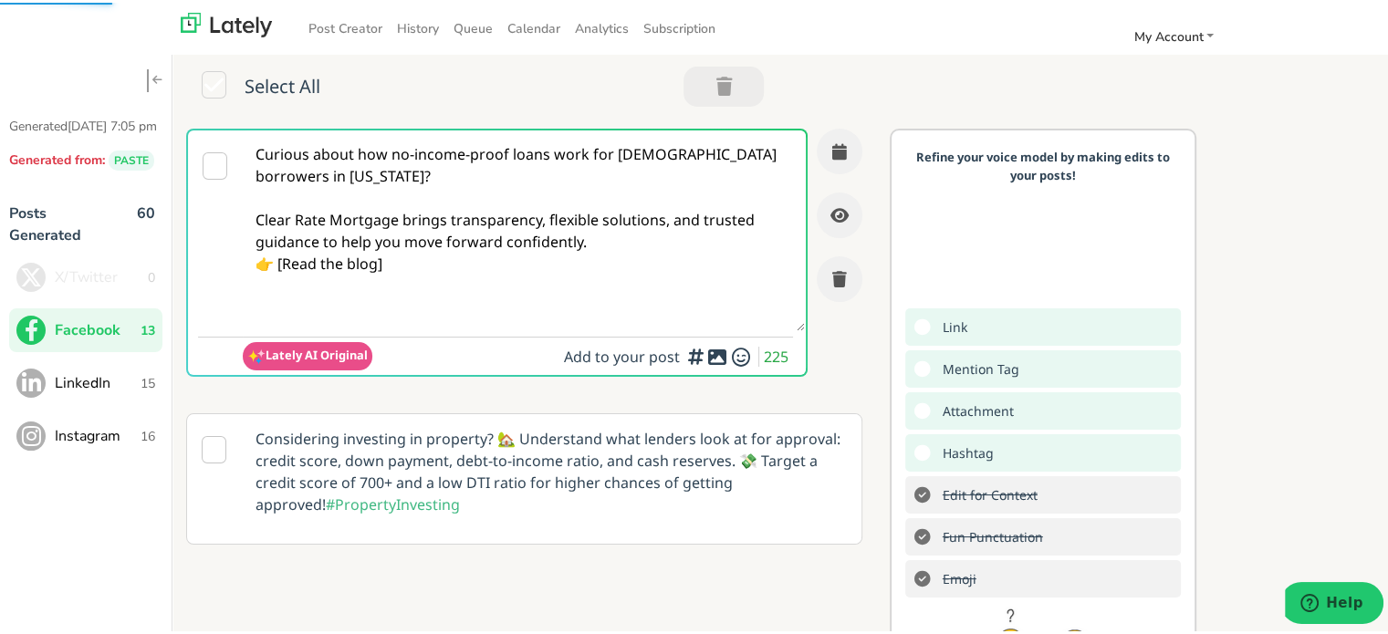
drag, startPoint x: 623, startPoint y: 233, endPoint x: 513, endPoint y: 262, distance: 113.4
click at [618, 233] on textarea "Curious about how no-income-proof loans work for [DEMOGRAPHIC_DATA] borrowers i…" at bounding box center [524, 228] width 562 height 201
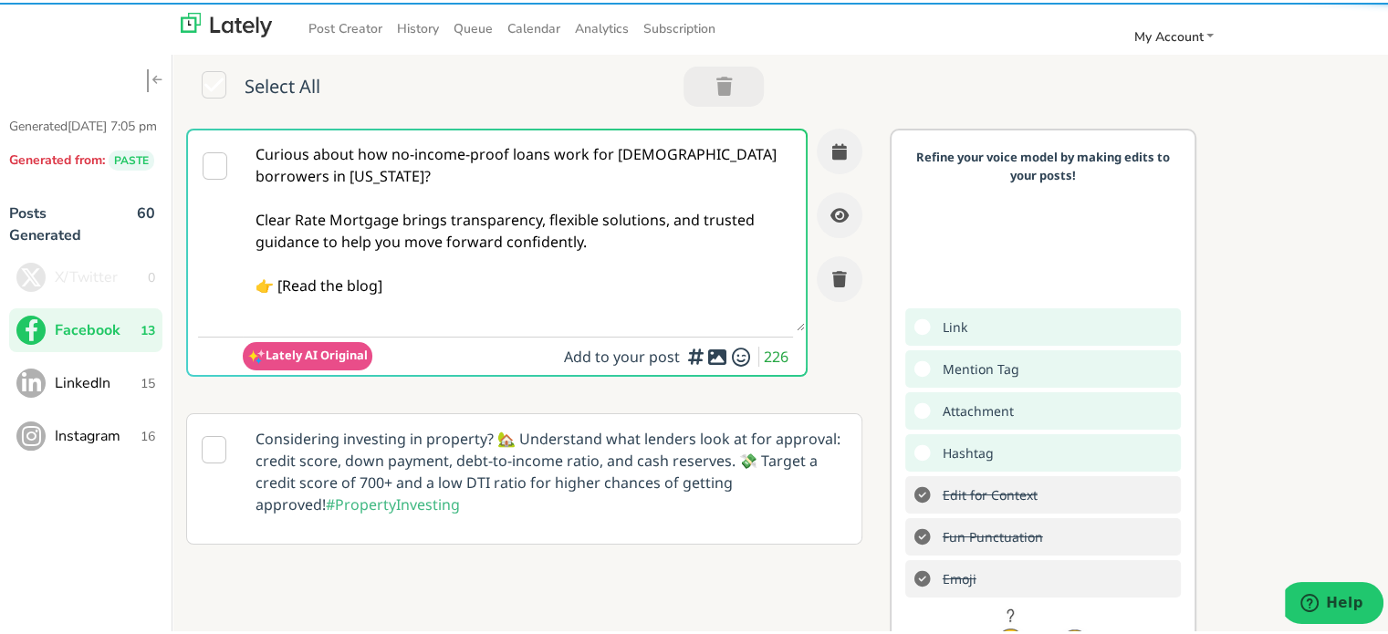
click at [283, 290] on textarea "Curious about how no-income-proof loans work for [DEMOGRAPHIC_DATA] borrowers i…" at bounding box center [524, 228] width 562 height 201
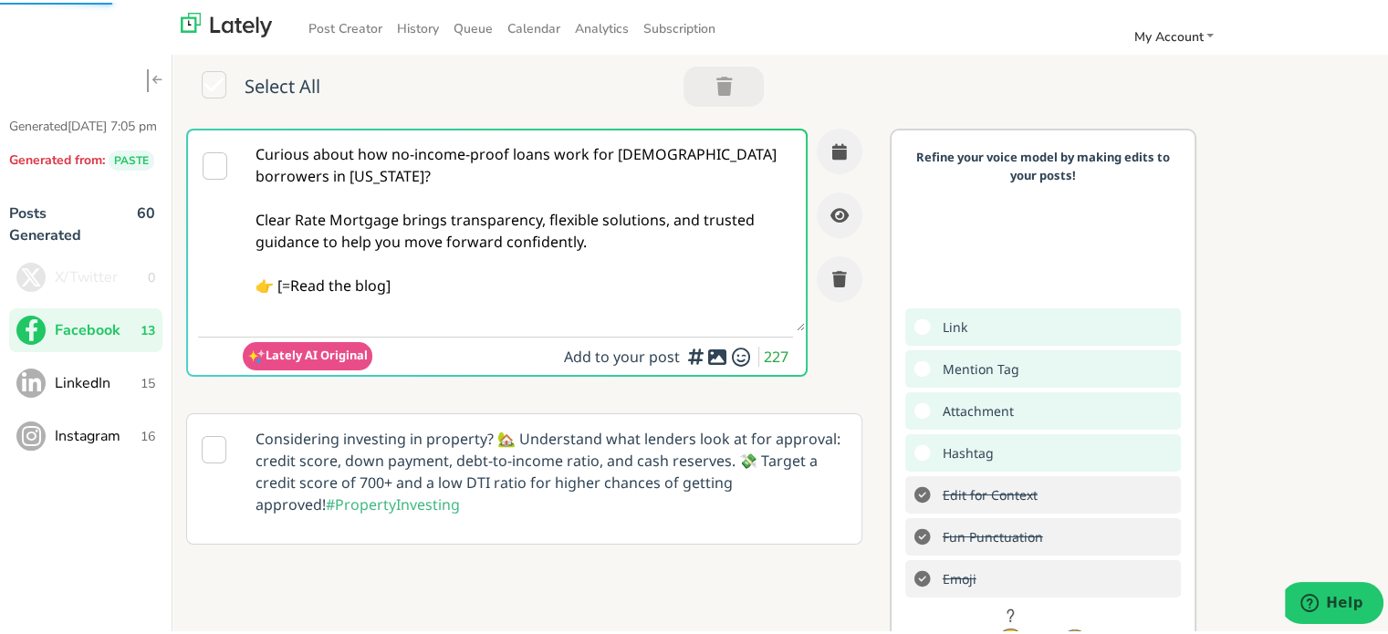
click at [429, 291] on textarea "Curious about how no-income-proof loans work for [DEMOGRAPHIC_DATA] borrowers i…" at bounding box center [524, 228] width 562 height 201
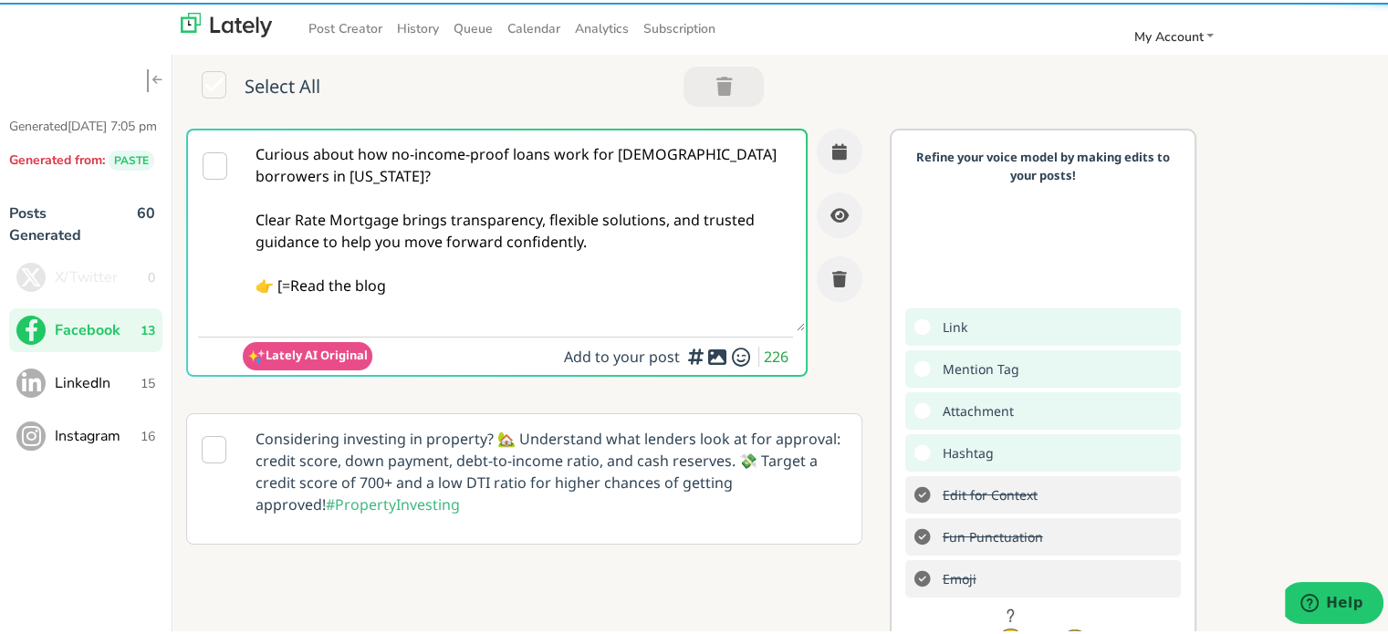
click at [294, 283] on textarea "Curious about how no-income-proof loans work for [DEMOGRAPHIC_DATA] borrowers i…" at bounding box center [524, 228] width 562 height 201
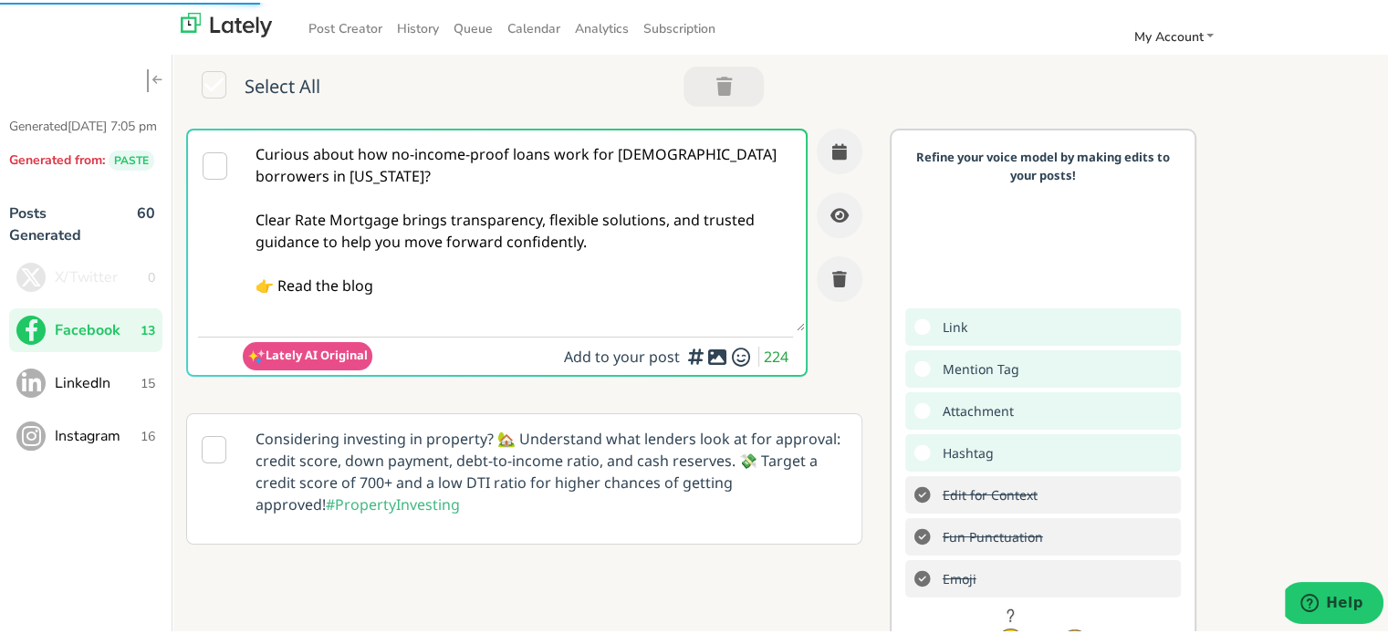
click at [413, 285] on textarea "Curious about how no-income-proof loans work for [DEMOGRAPHIC_DATA] borrowers i…" at bounding box center [524, 228] width 562 height 201
paste textarea "[URL][DOMAIN_NAME][US_STATE]"
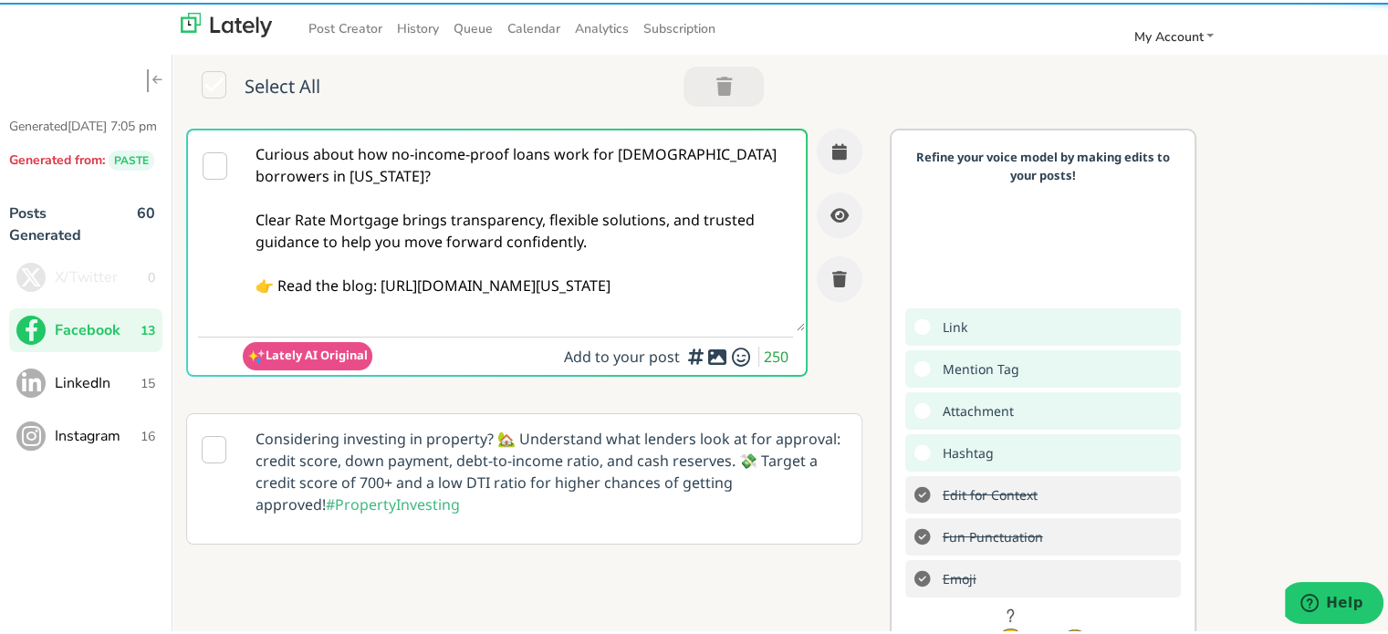
type textarea "Curious about how no-income-proof loans work for [DEMOGRAPHIC_DATA] borrowers i…"
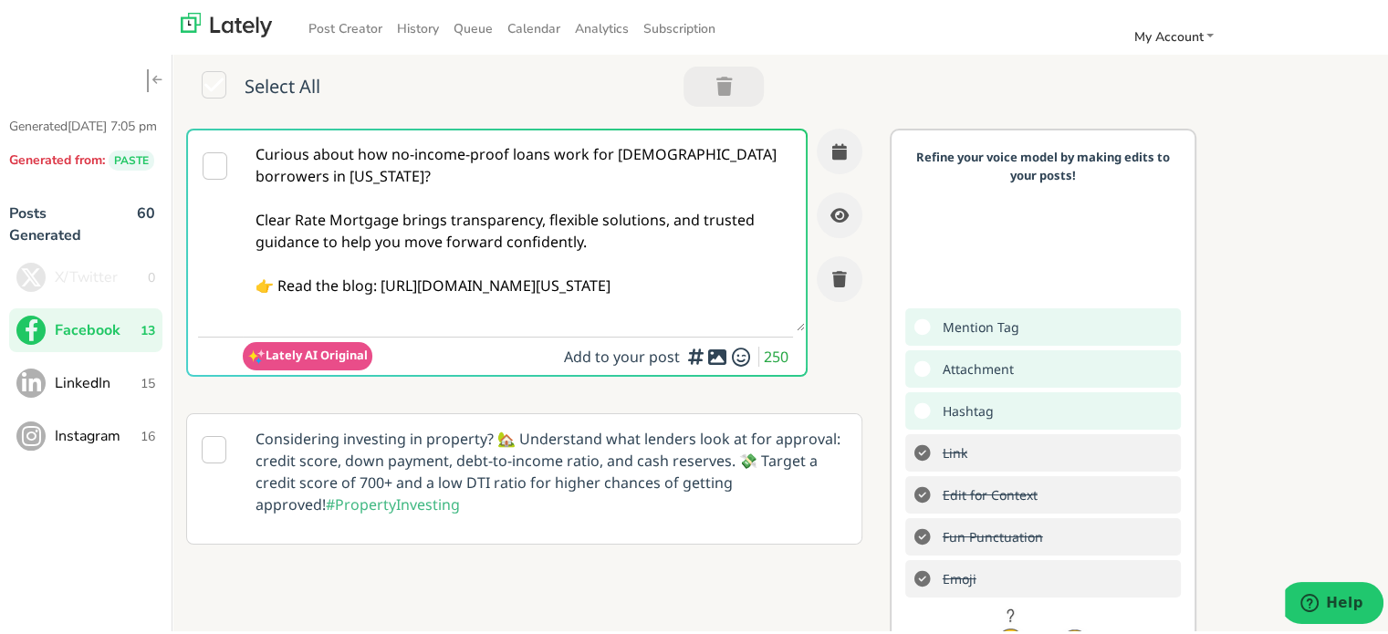
click at [825, 127] on div at bounding box center [840, 212] width 46 height 173
click at [832, 155] on icon "button" at bounding box center [839, 149] width 15 height 16
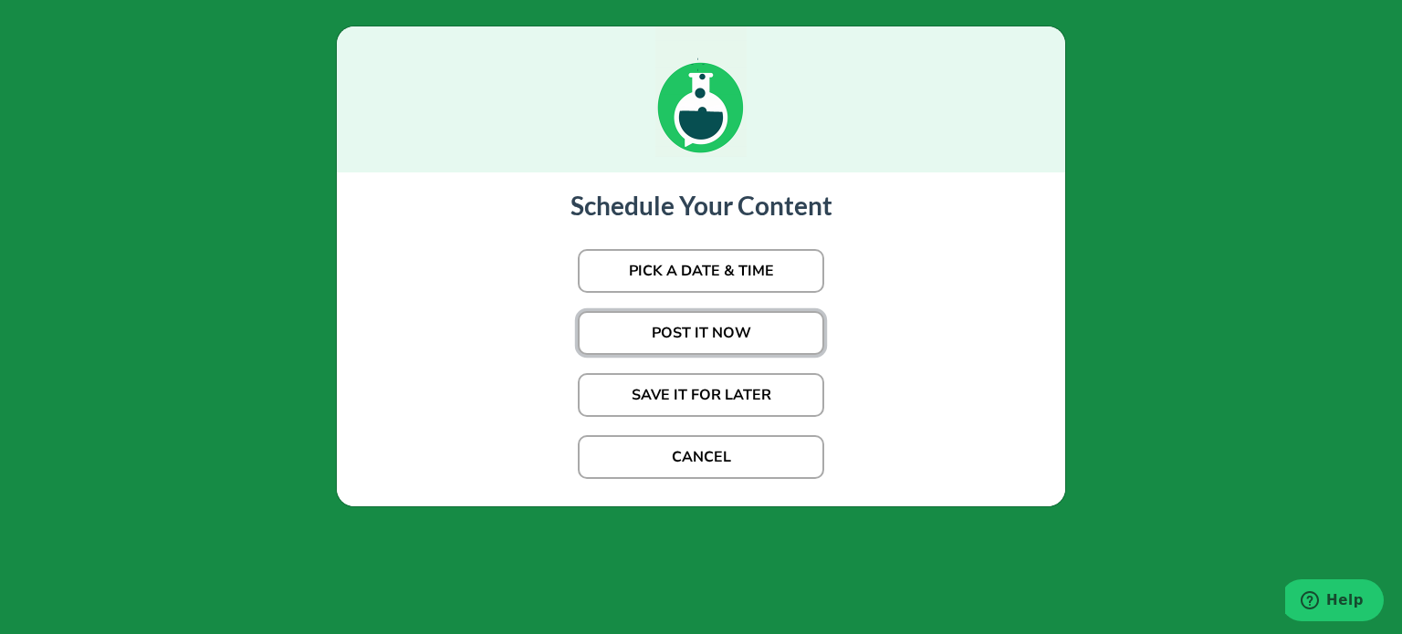
click at [701, 335] on button "POST IT NOW" at bounding box center [701, 333] width 246 height 44
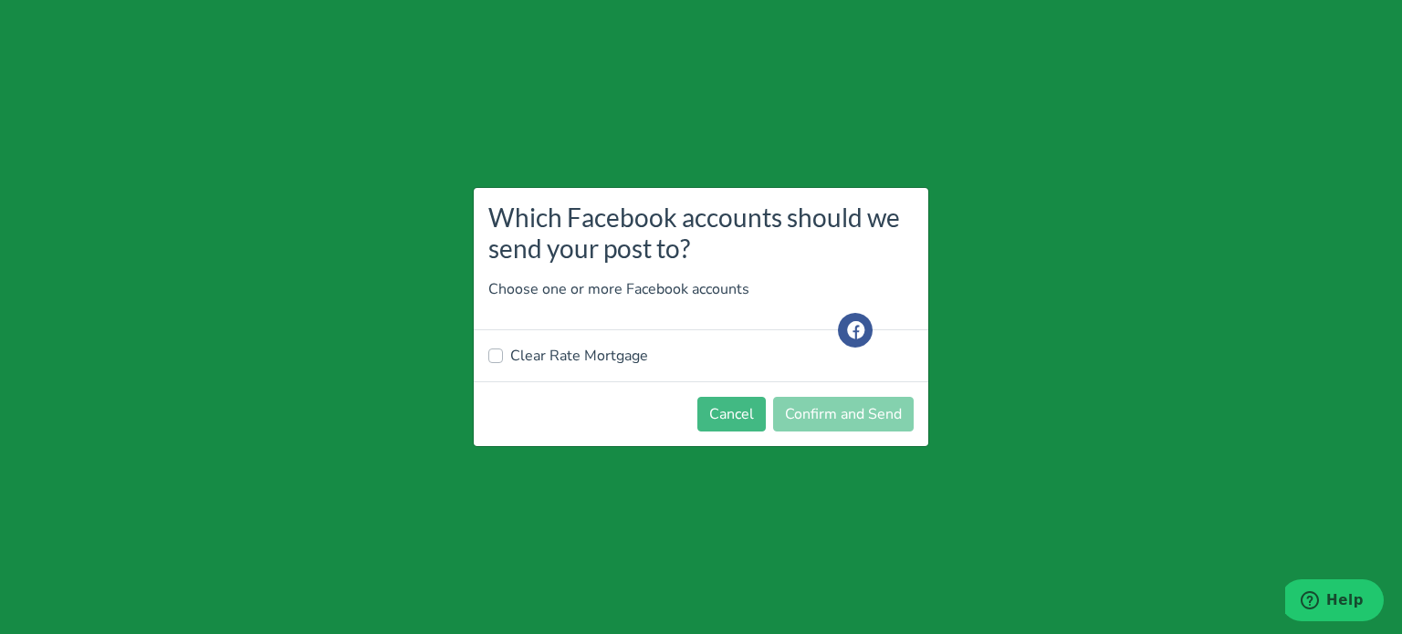
click at [529, 347] on label "Clear Rate Mortgage" at bounding box center [579, 356] width 138 height 22
click at [503, 347] on input "Clear Rate Mortgage" at bounding box center [495, 354] width 15 height 18
checkbox input "true"
click at [804, 404] on button "Confirm and Send" at bounding box center [843, 414] width 141 height 35
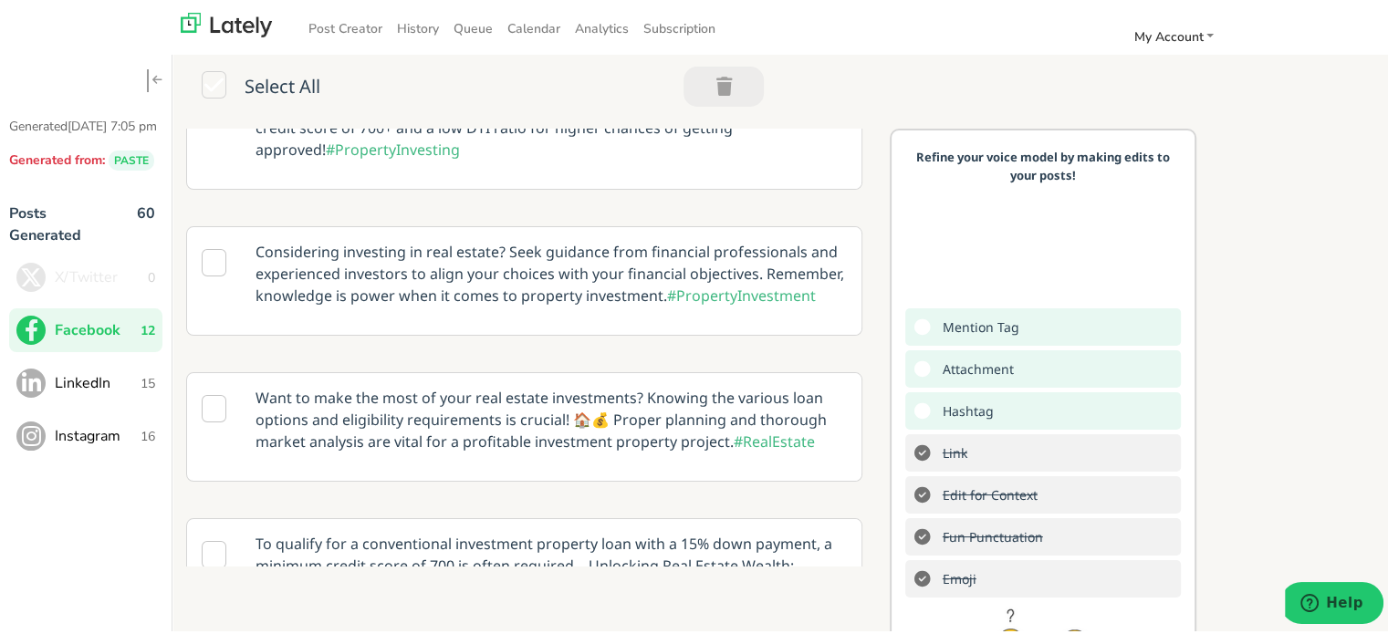
scroll to position [91, 0]
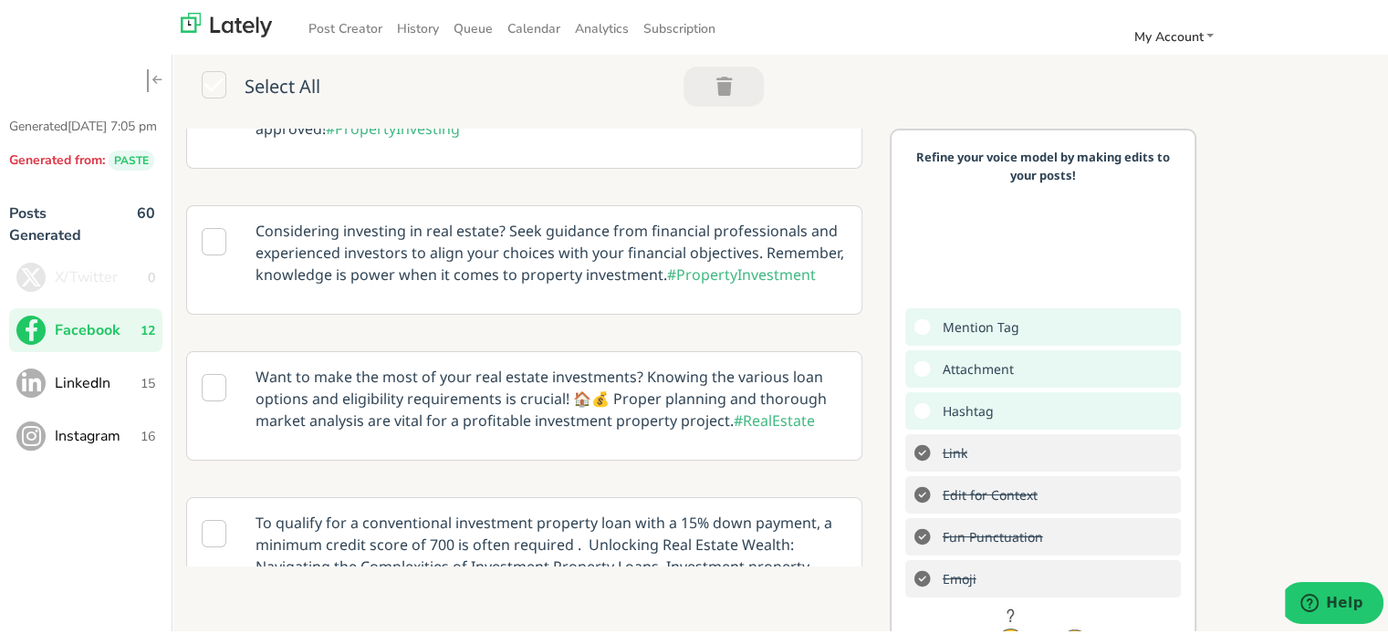
click at [135, 392] on span "LinkedIn" at bounding box center [98, 381] width 86 height 22
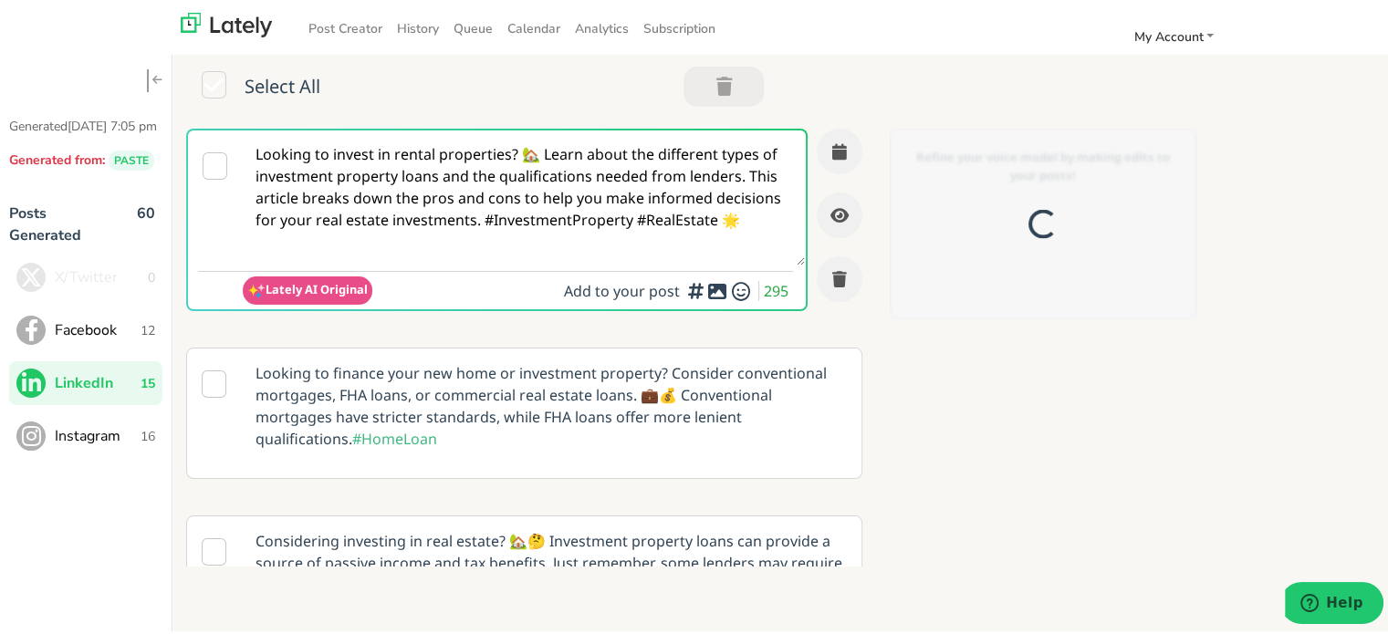
scroll to position [0, 0]
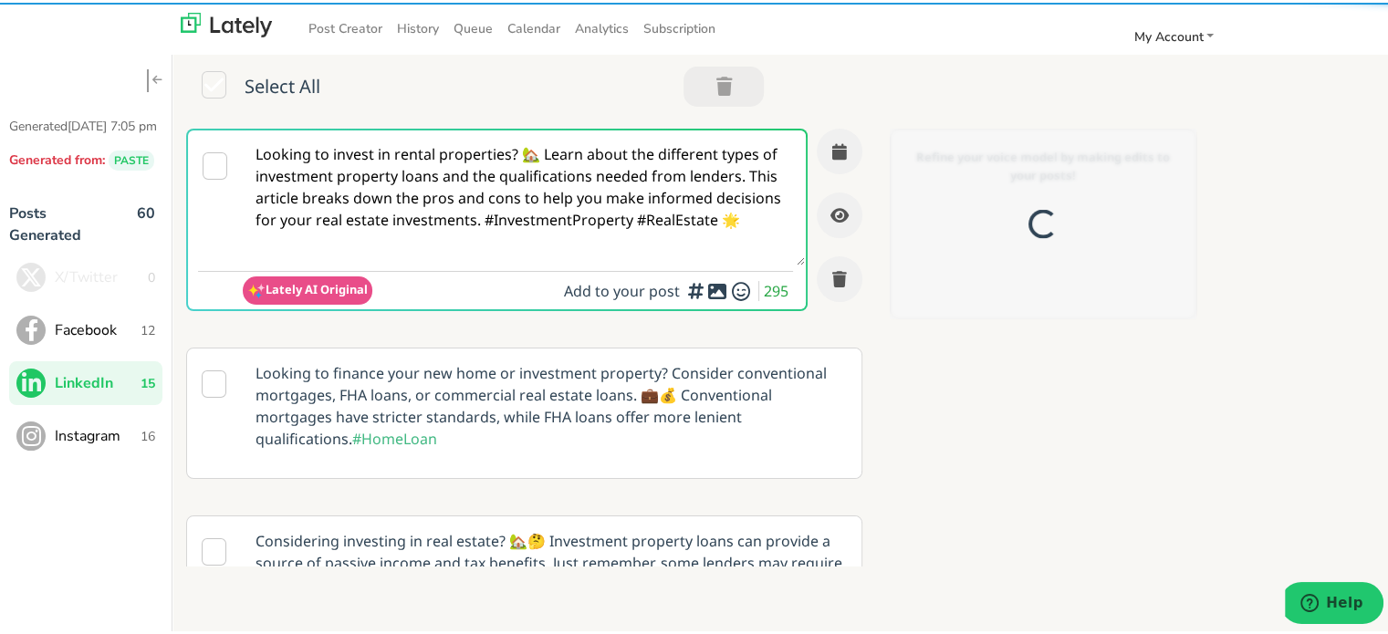
click at [385, 211] on textarea "Looking to invest in rental properties? 🏡 Learn about the different types of in…" at bounding box center [524, 195] width 562 height 135
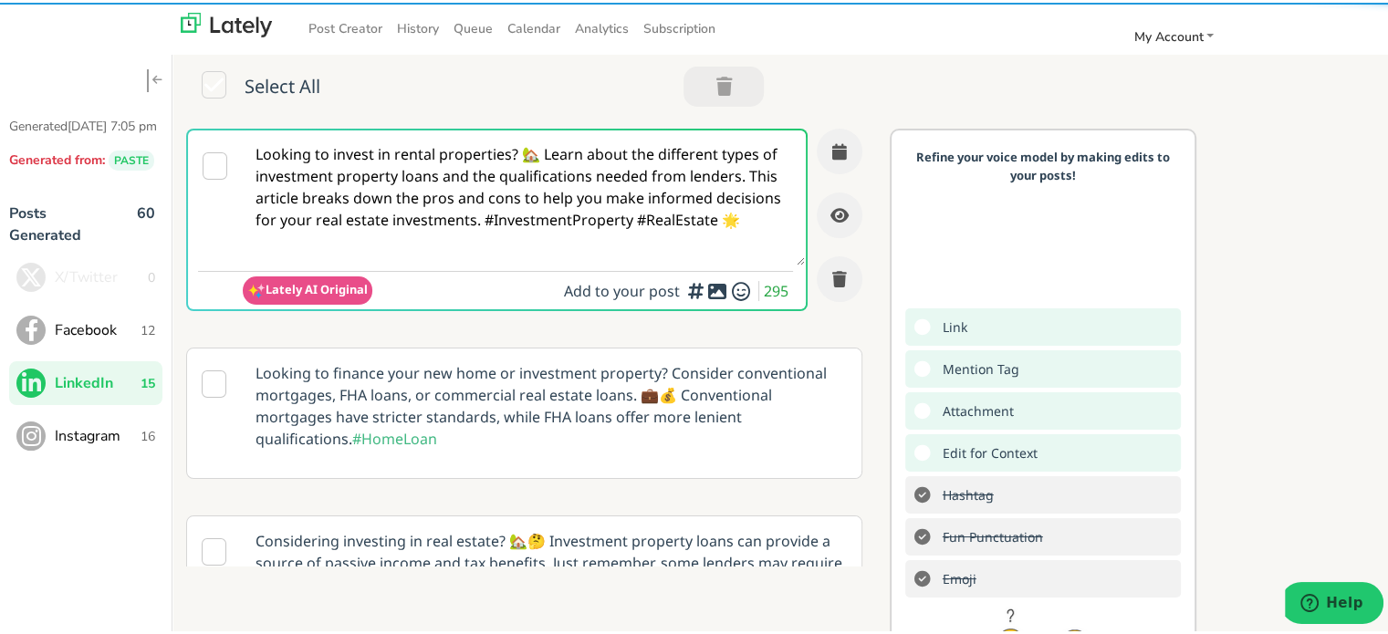
click at [385, 211] on textarea "Looking to invest in rental properties? 🏡 Learn about the different types of in…" at bounding box center [524, 195] width 562 height 135
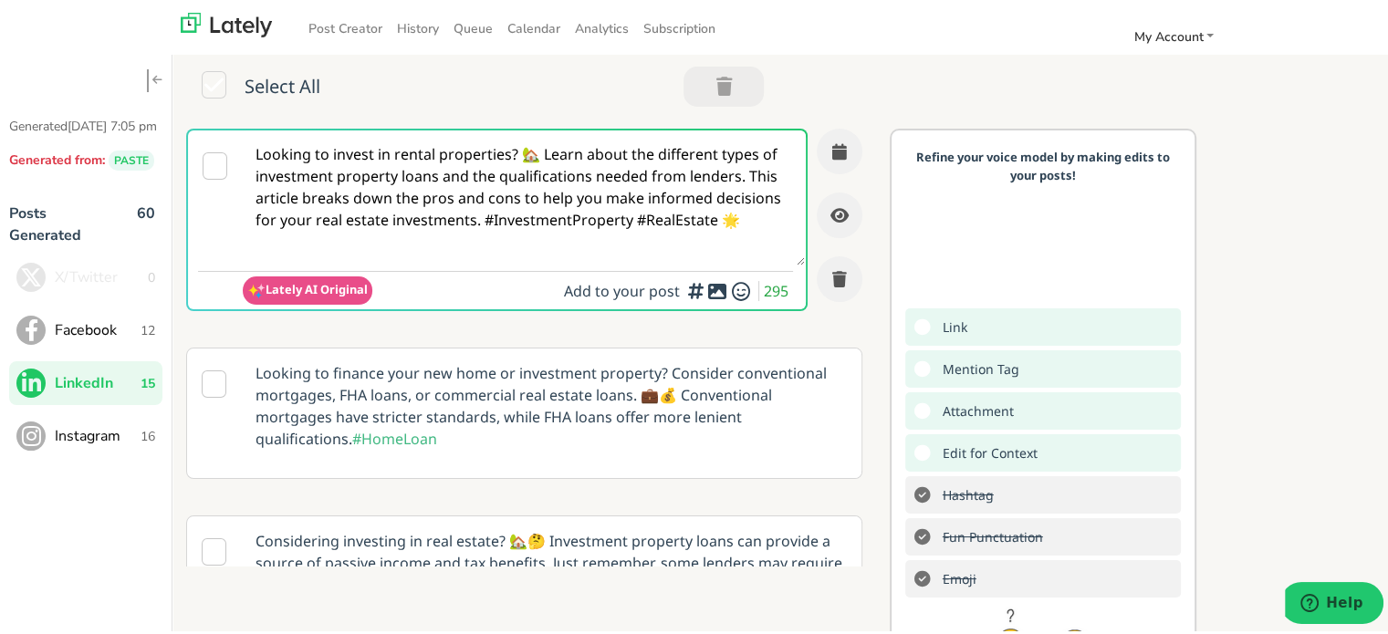
paste textarea "Self-employed in [US_STATE] and exploring loan options without traditional inco…"
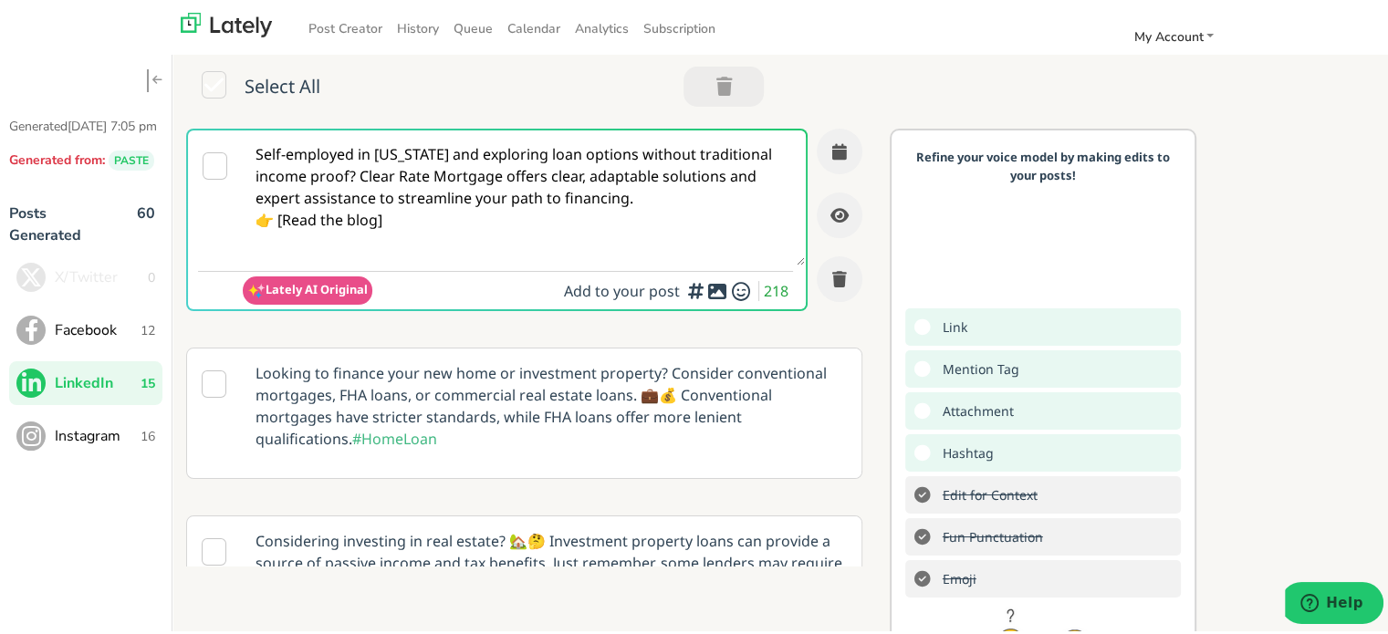
click at [360, 171] on textarea "Self-employed in [US_STATE] and exploring loan options without traditional inco…" at bounding box center [524, 195] width 562 height 135
click at [351, 176] on textarea "Self-employed in [US_STATE] and exploring loan options without traditional inco…" at bounding box center [524, 195] width 562 height 135
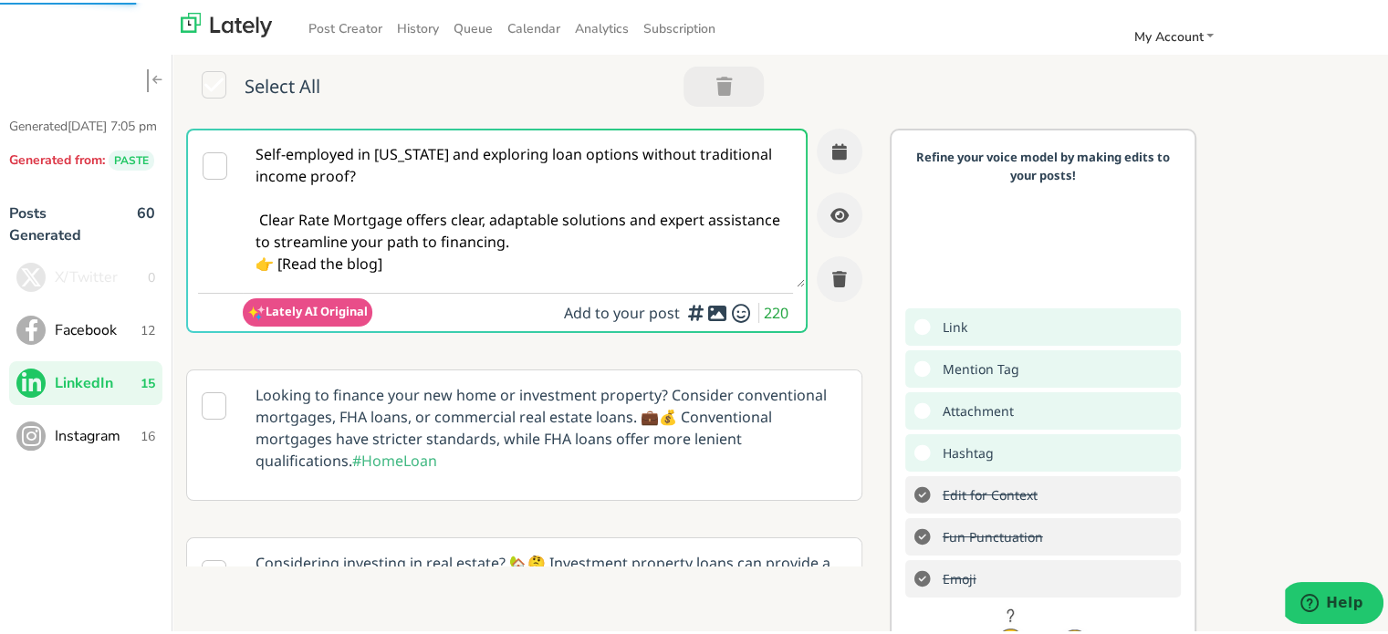
click at [262, 228] on textarea "Self-employed in [US_STATE] and exploring loan options without traditional inco…" at bounding box center [524, 206] width 562 height 157
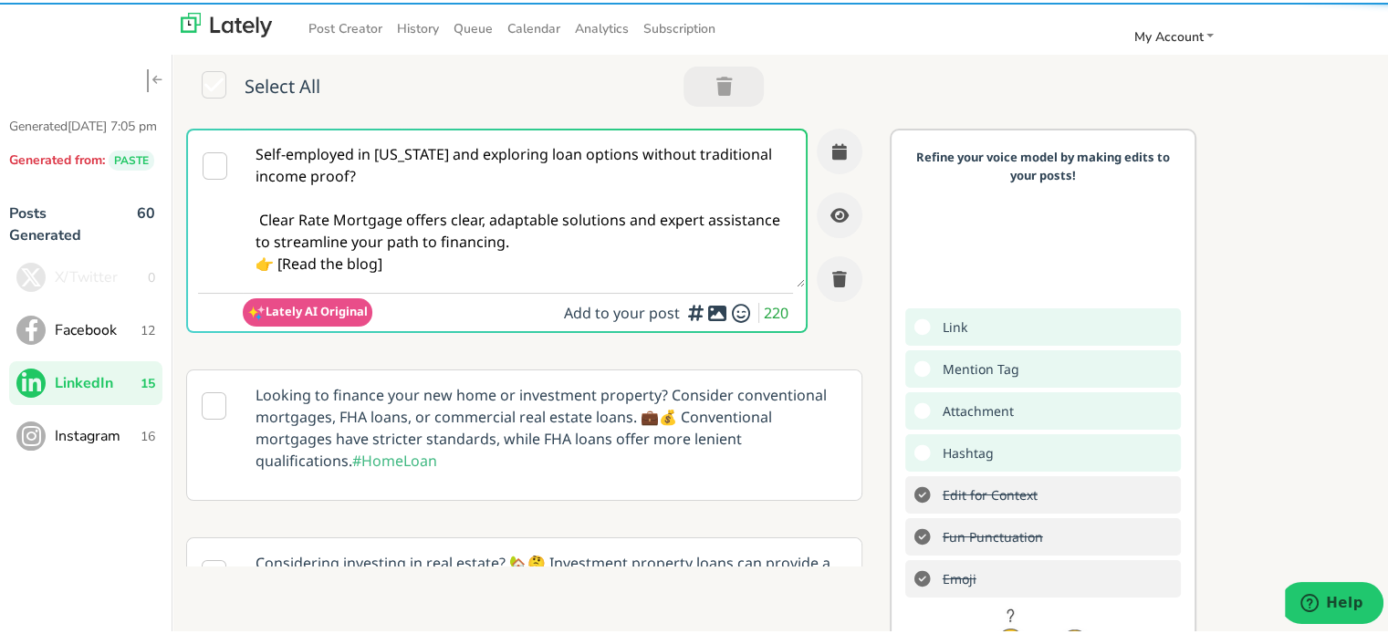
click at [259, 218] on textarea "Self-employed in [US_STATE] and exploring loan options without traditional inco…" at bounding box center [524, 206] width 562 height 157
drag, startPoint x: 556, startPoint y: 237, endPoint x: 459, endPoint y: 281, distance: 106.2
click at [554, 237] on textarea "Self-employed in [US_STATE] and exploring loan options without traditional inco…" at bounding box center [524, 206] width 562 height 157
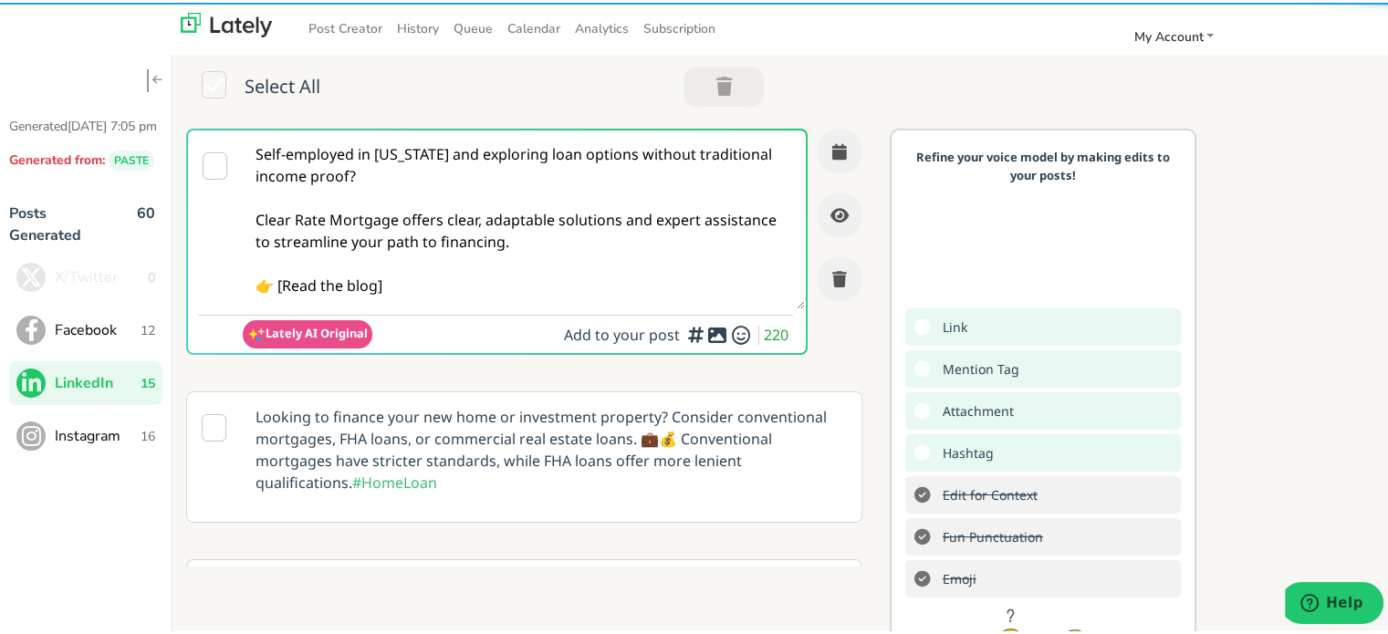
click at [292, 275] on textarea "Self-employed in [US_STATE] and exploring loan options without traditional inco…" at bounding box center [524, 217] width 562 height 179
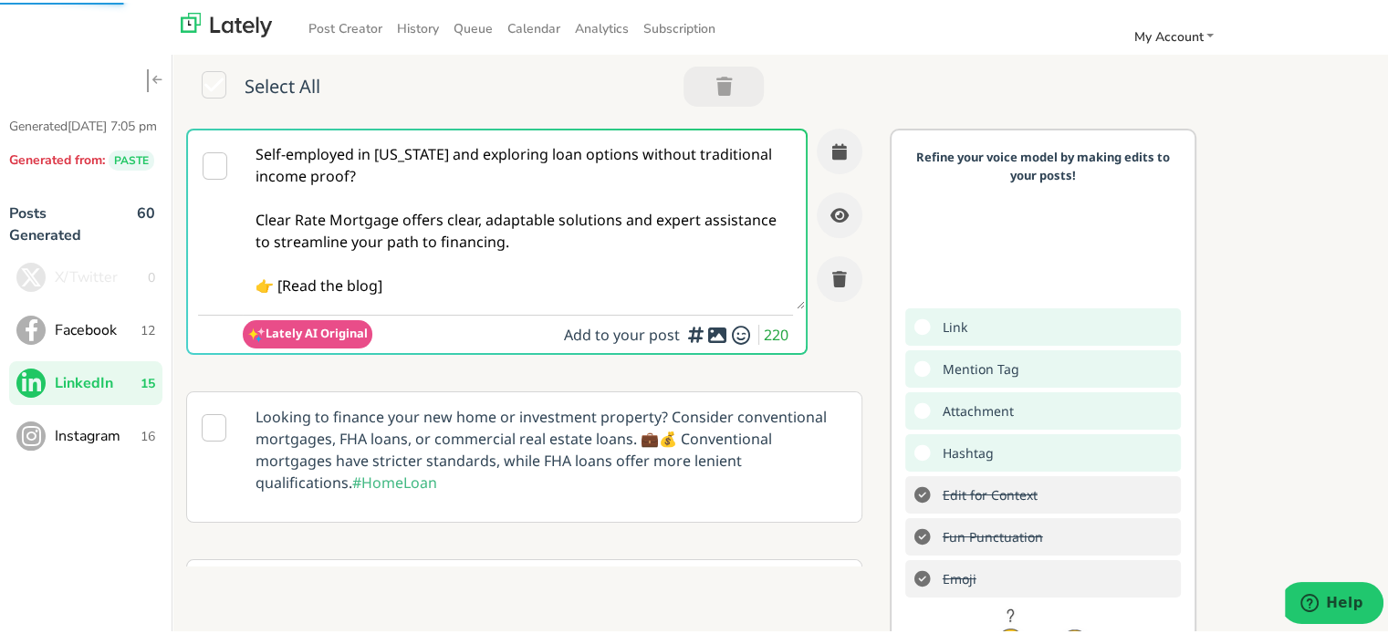
click at [281, 278] on textarea "Self-employed in [US_STATE] and exploring loan options without traditional inco…" at bounding box center [524, 217] width 562 height 179
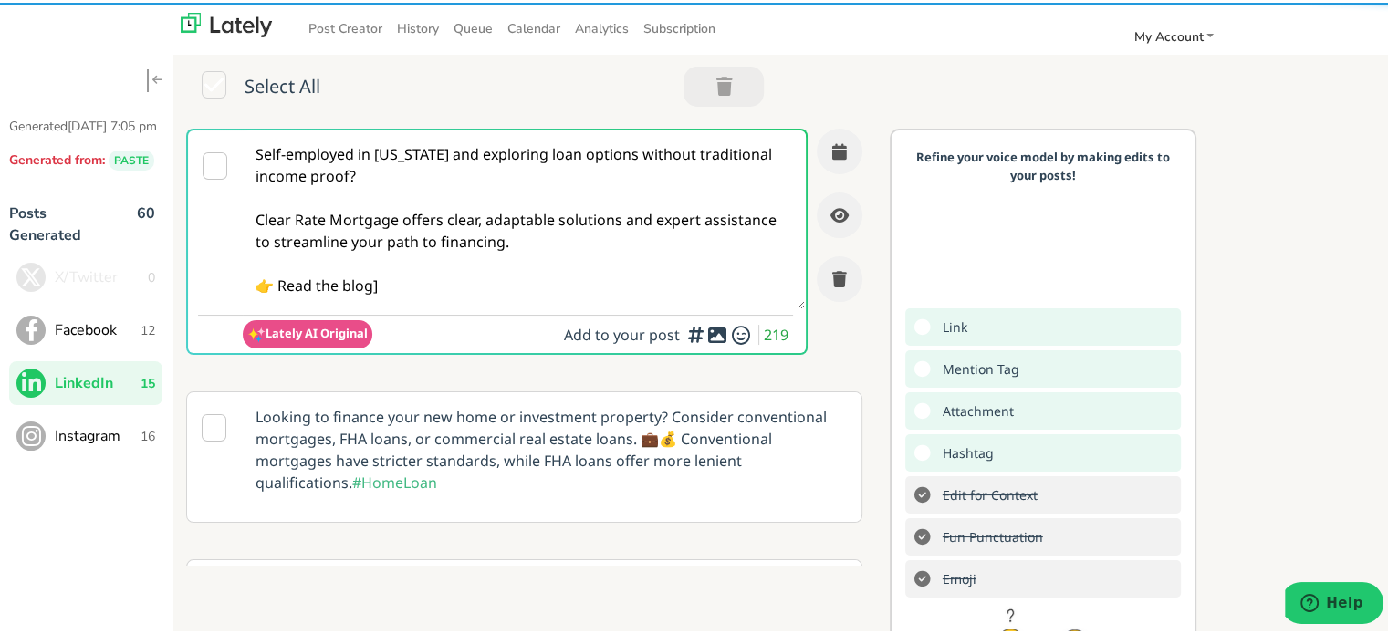
drag, startPoint x: 410, startPoint y: 281, endPoint x: 411, endPoint y: 295, distance: 13.7
click at [411, 281] on textarea "Self-employed in [US_STATE] and exploring loan options without traditional inco…" at bounding box center [524, 217] width 562 height 179
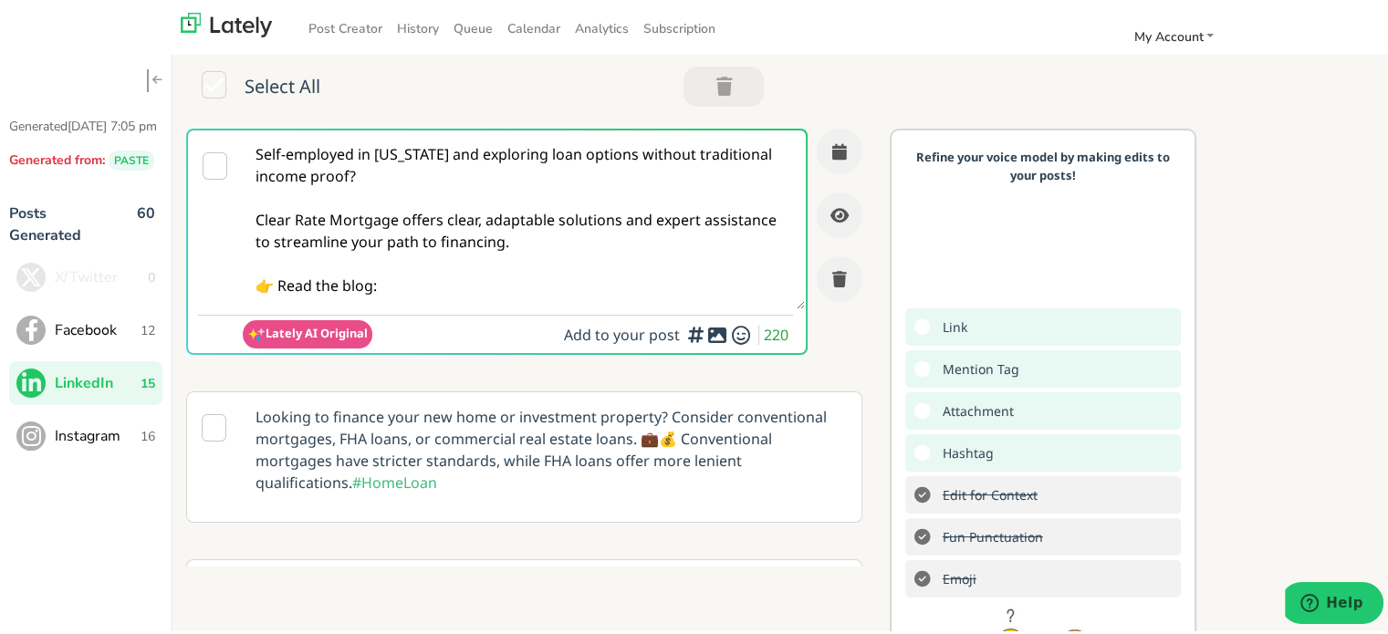
paste textarea "[URL][DOMAIN_NAME][US_STATE]"
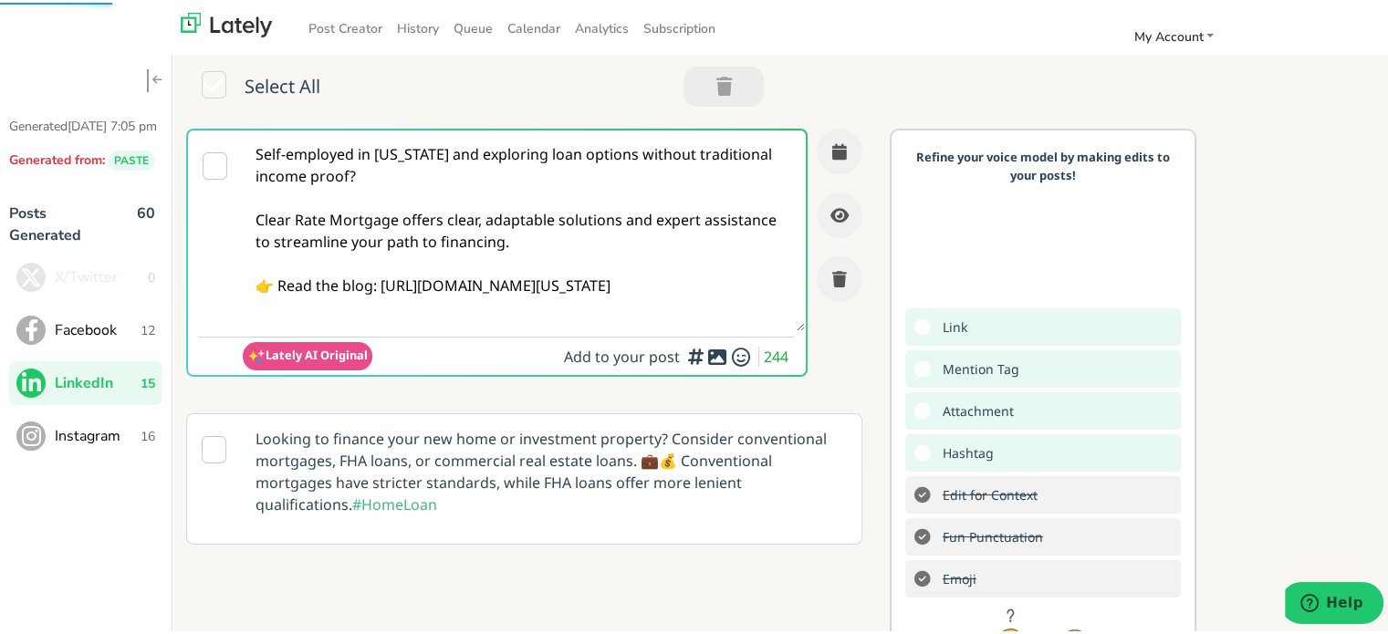
click at [458, 264] on textarea "Self-employed in [US_STATE] and exploring loan options without traditional inco…" at bounding box center [524, 228] width 562 height 201
type textarea "Self-employed in [US_STATE] and exploring loan options without traditional inco…"
click at [832, 152] on icon "button" at bounding box center [839, 149] width 15 height 16
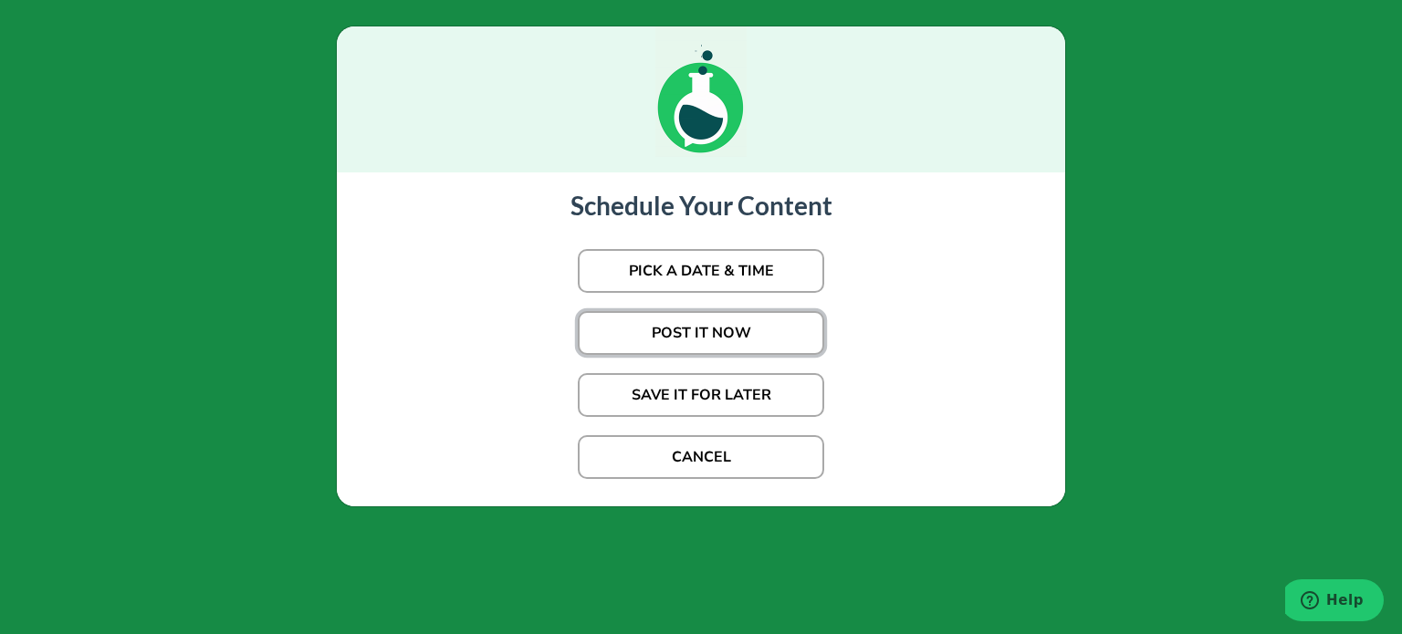
click at [662, 330] on button "POST IT NOW" at bounding box center [701, 333] width 246 height 44
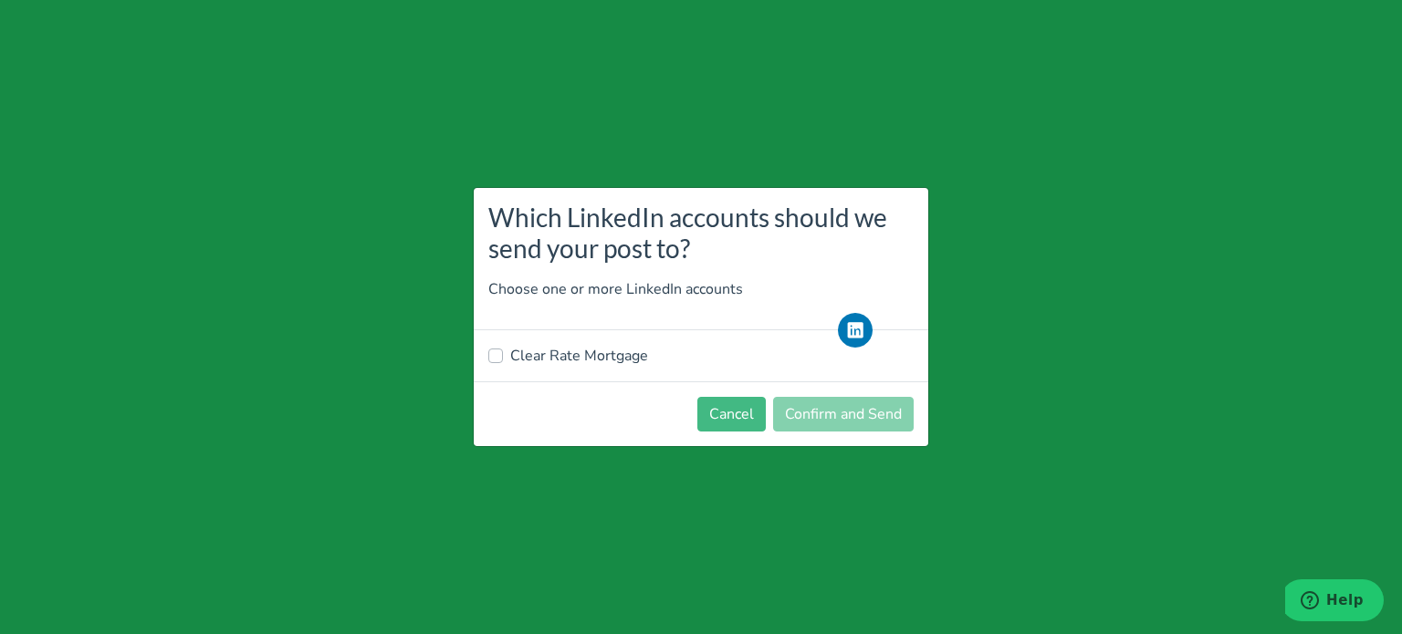
click at [533, 360] on label "Clear Rate Mortgage" at bounding box center [579, 356] width 138 height 22
click at [503, 360] on input "Clear Rate Mortgage" at bounding box center [495, 354] width 15 height 18
checkbox input "true"
click at [822, 410] on button "Confirm and Send" at bounding box center [843, 414] width 141 height 35
